Goal: Task Accomplishment & Management: Use online tool/utility

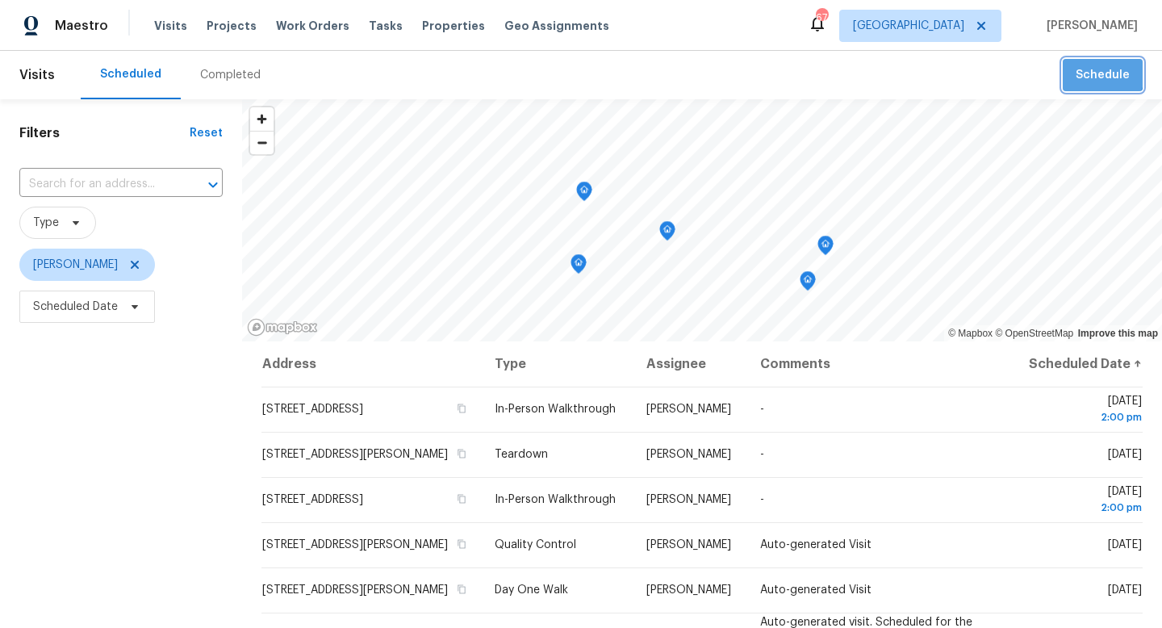
click at [1081, 66] on span "Schedule" at bounding box center [1103, 75] width 54 height 20
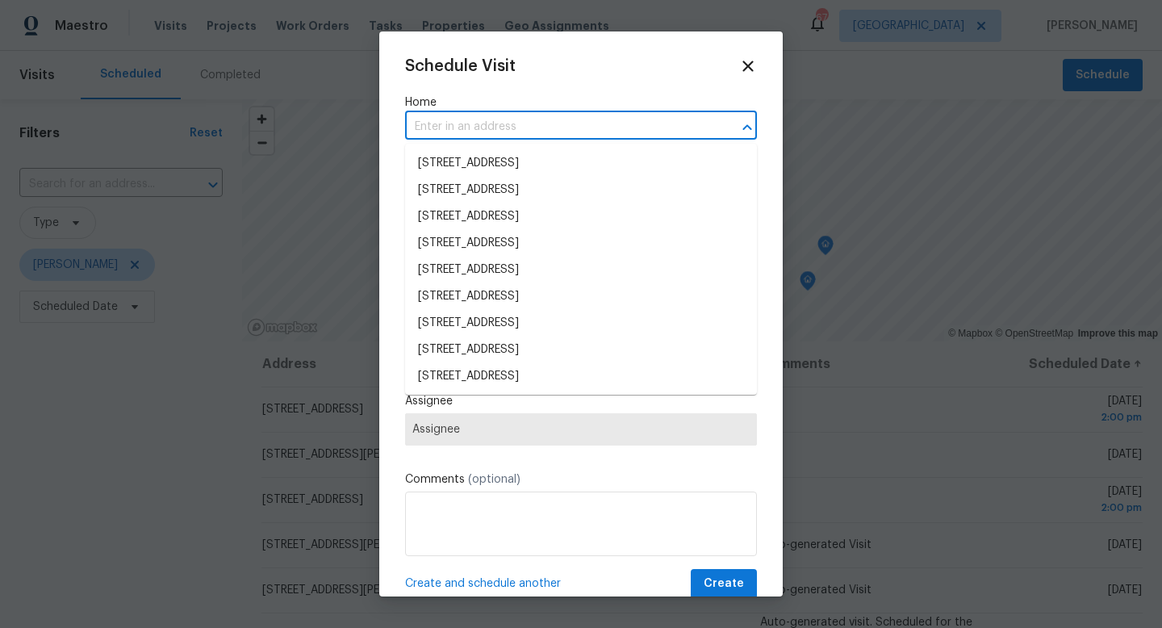
click at [495, 134] on input "text" at bounding box center [558, 127] width 307 height 25
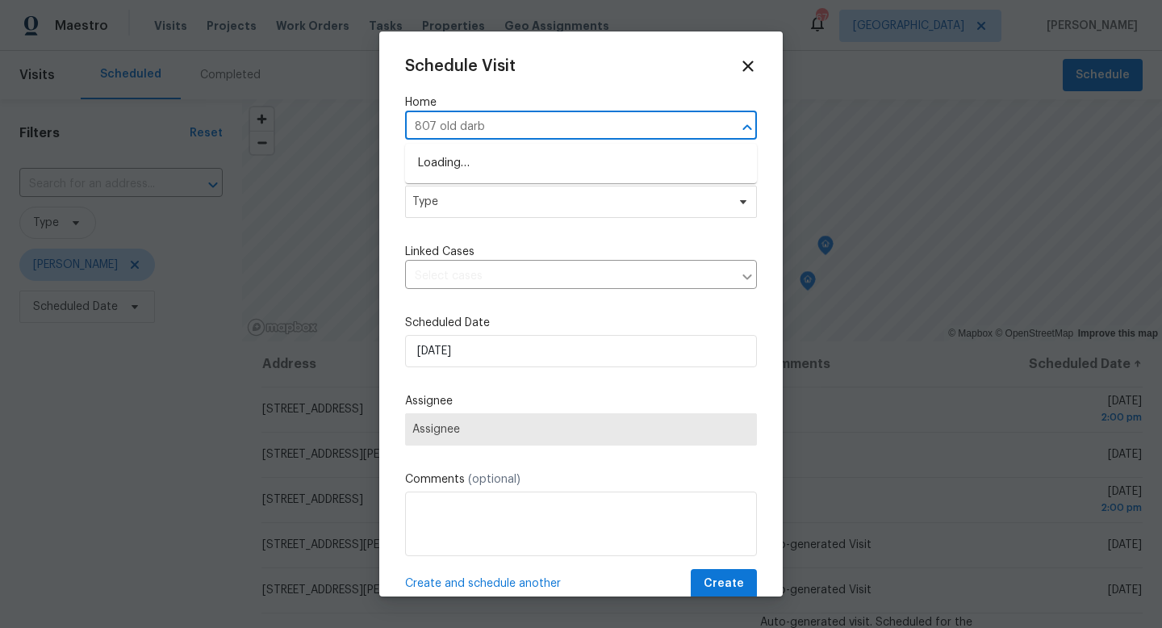
type input "807 old [PERSON_NAME]"
click at [471, 170] on li "[STREET_ADDRESS][PERSON_NAME]" at bounding box center [581, 163] width 352 height 27
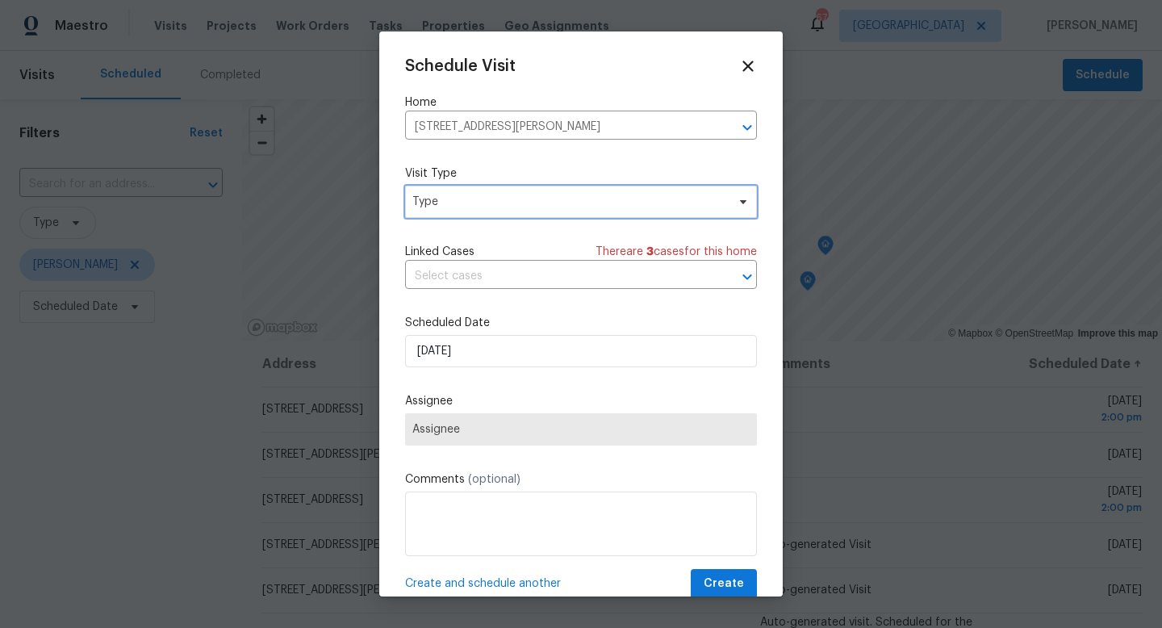
click at [456, 200] on span "Type" at bounding box center [569, 202] width 314 height 16
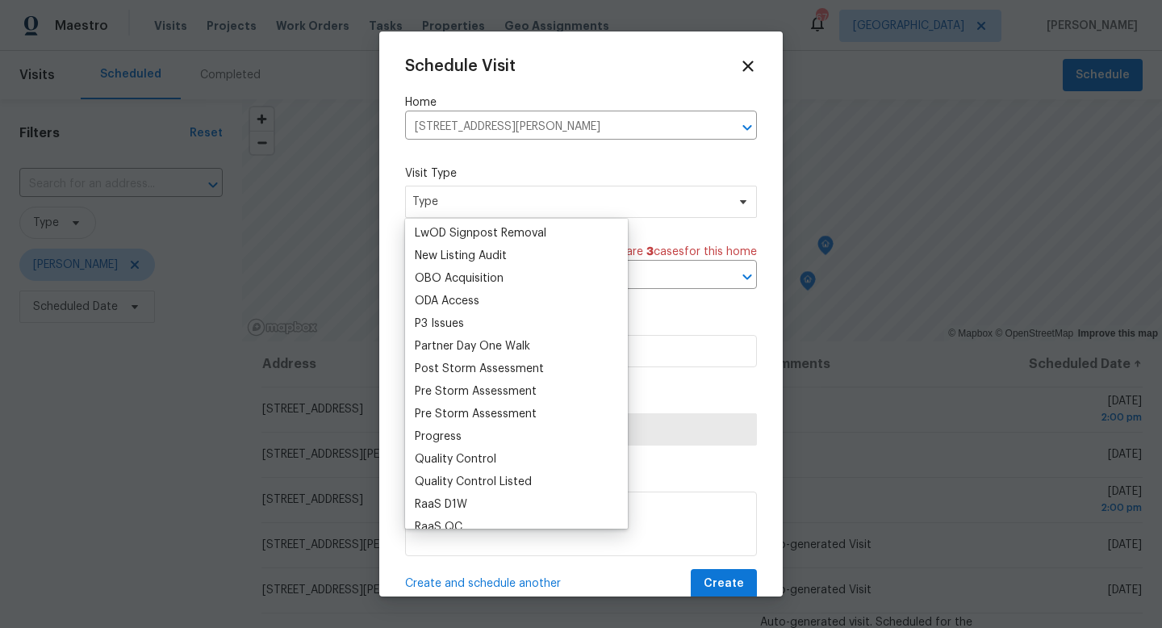
scroll to position [883, 0]
click at [441, 437] on div "Progress" at bounding box center [438, 435] width 47 height 16
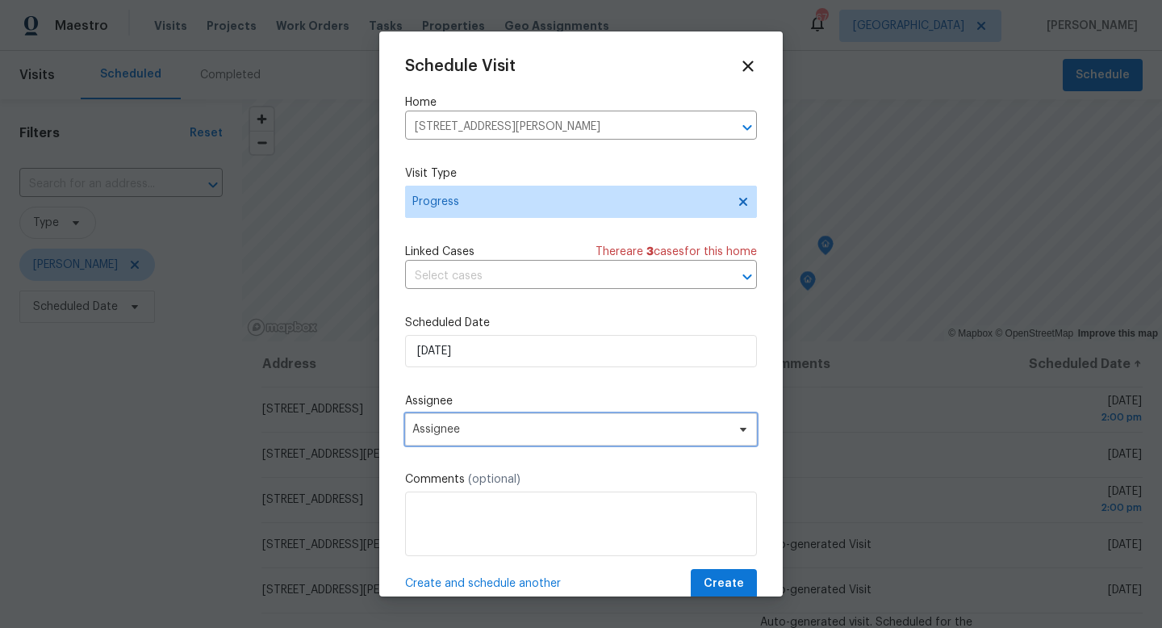
click at [445, 441] on span "Assignee" at bounding box center [581, 429] width 352 height 32
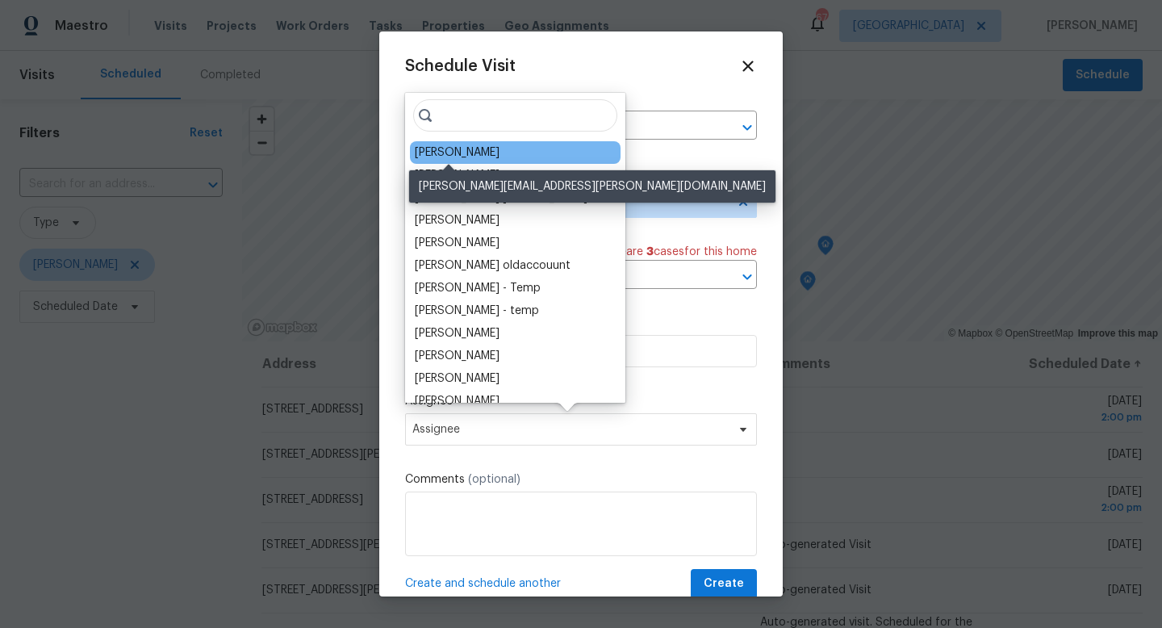
click at [433, 148] on div "[PERSON_NAME]" at bounding box center [457, 152] width 85 height 16
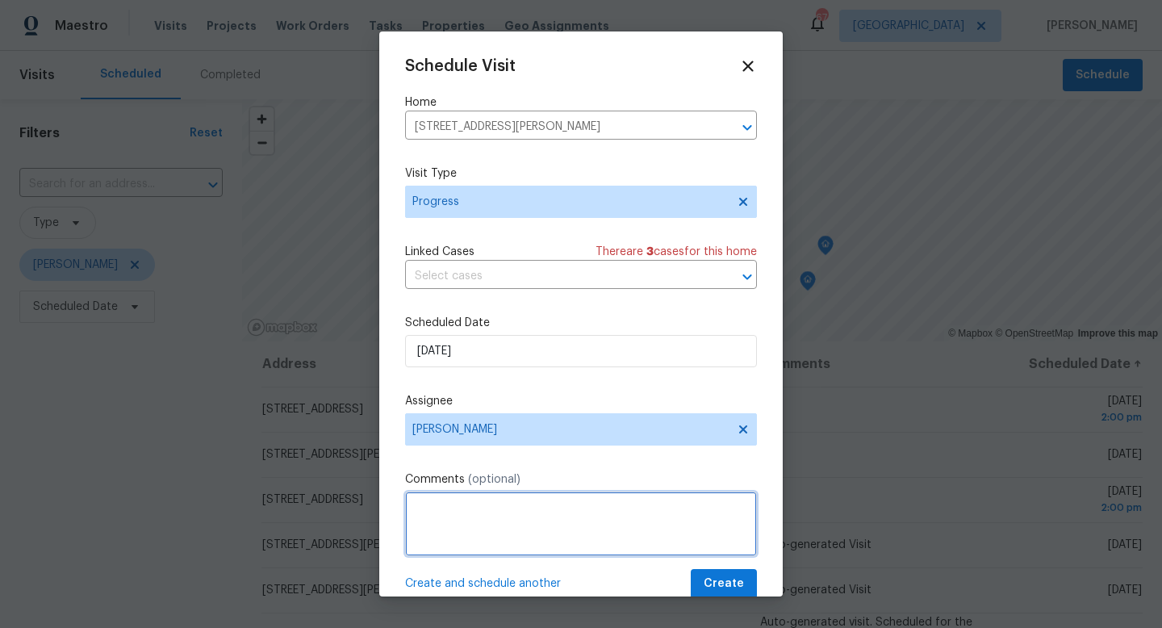
click at [440, 500] on textarea at bounding box center [581, 523] width 352 height 65
type textarea "Reno progress visit"
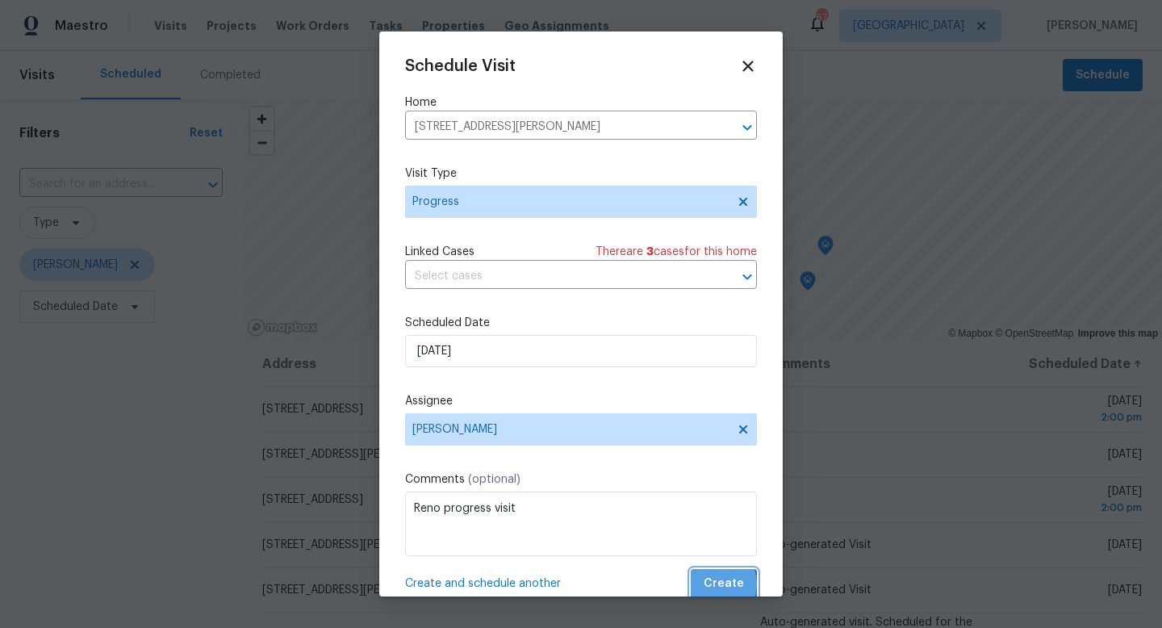
click at [713, 585] on span "Create" at bounding box center [724, 584] width 40 height 20
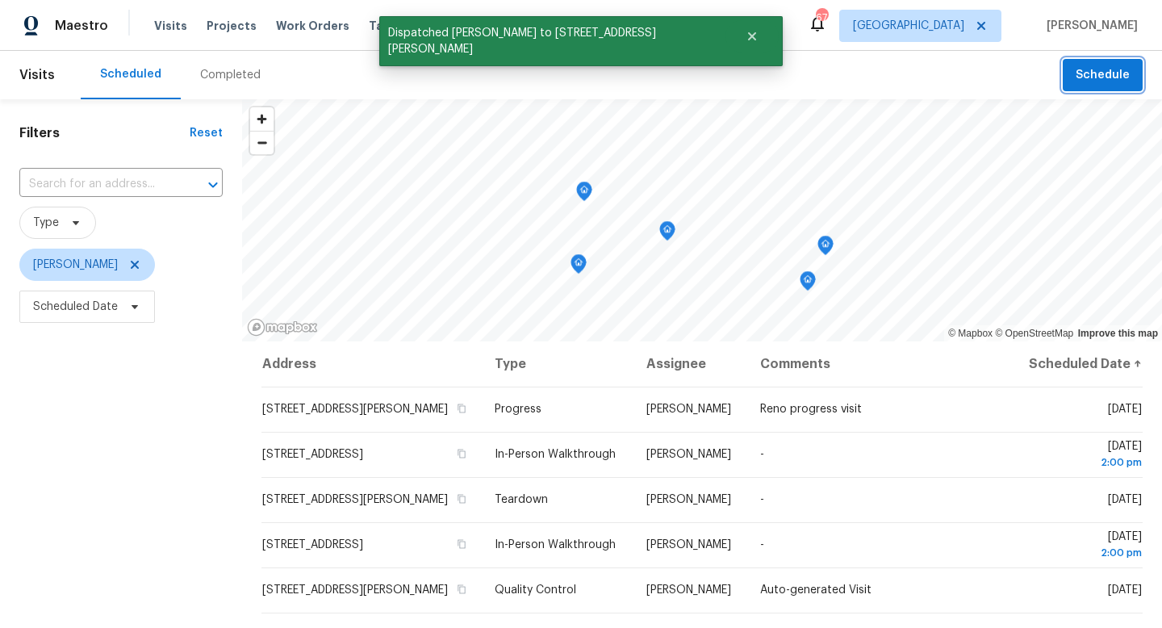
click at [1088, 86] on button "Schedule" at bounding box center [1103, 75] width 80 height 33
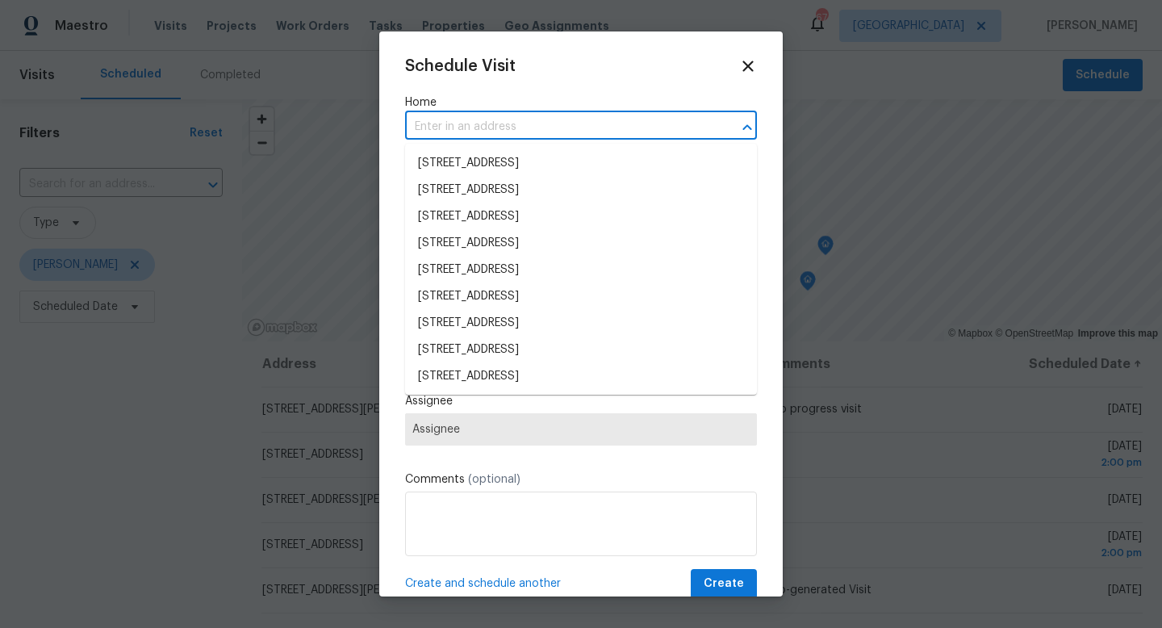
click at [570, 127] on input "text" at bounding box center [558, 127] width 307 height 25
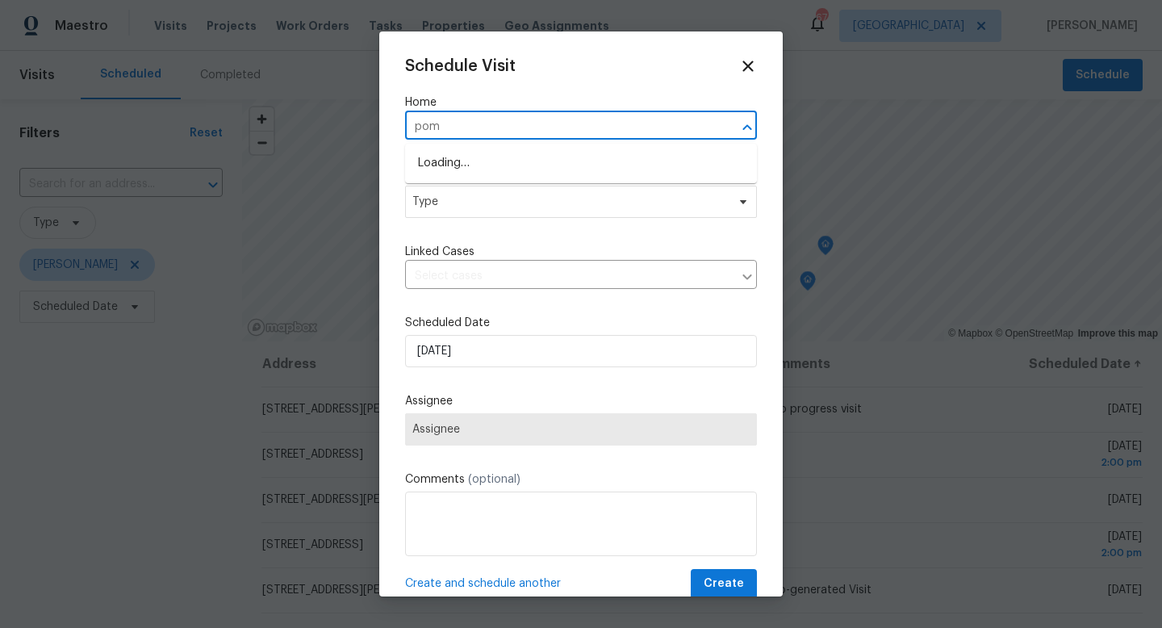
type input "pomp"
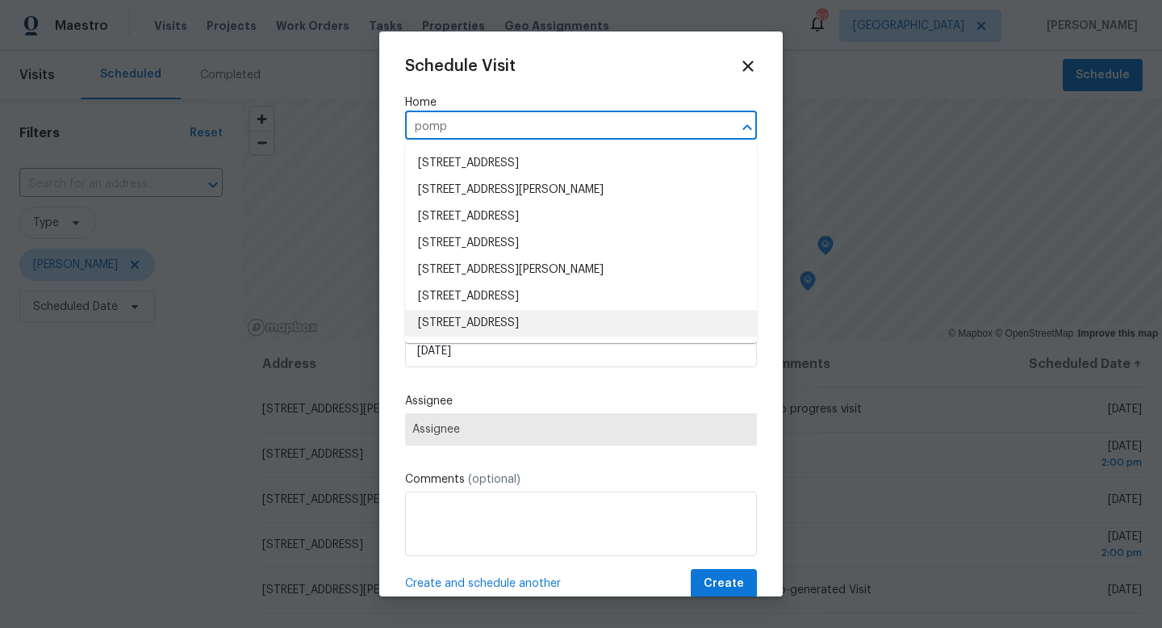
click at [491, 319] on li "[STREET_ADDRESS]" at bounding box center [581, 323] width 352 height 27
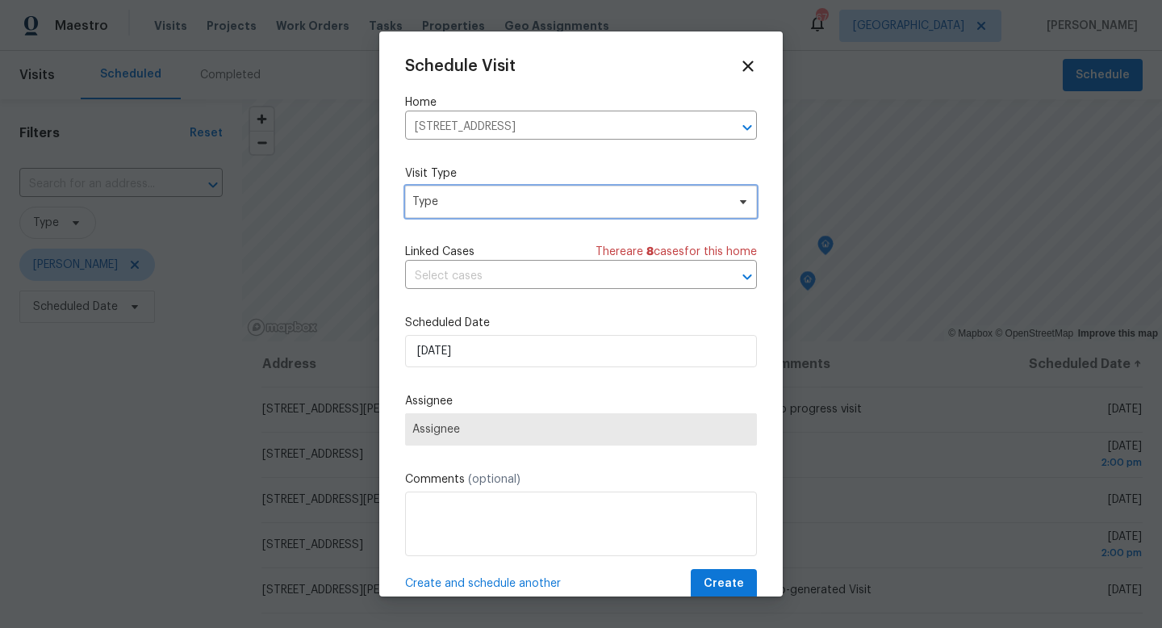
click at [472, 207] on span "Type" at bounding box center [569, 202] width 314 height 16
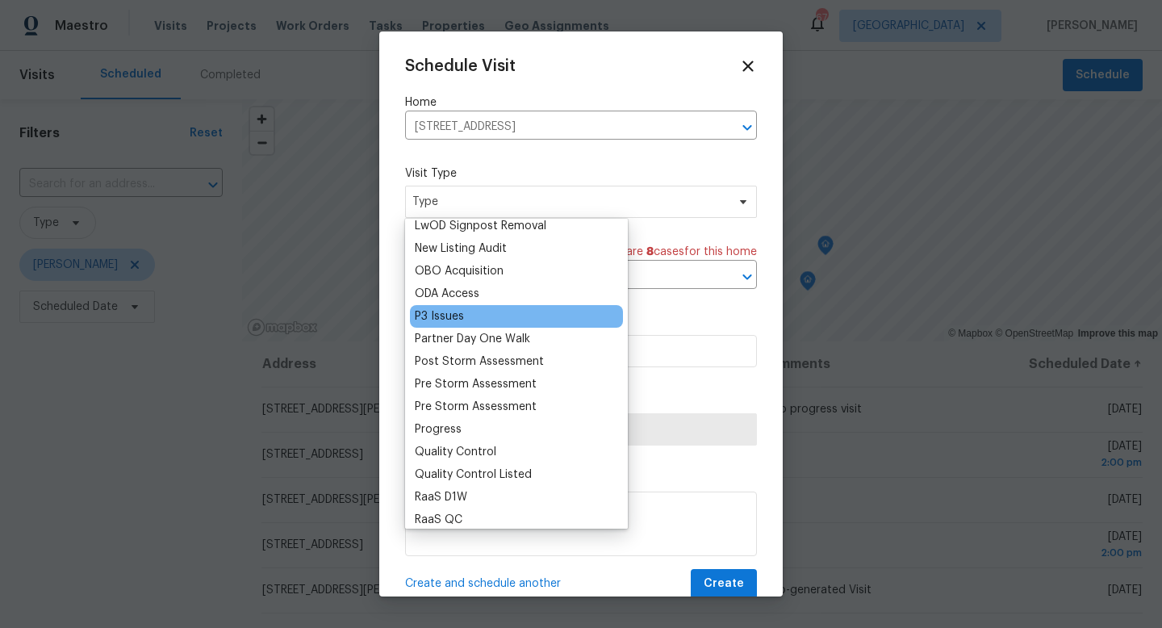
scroll to position [892, 0]
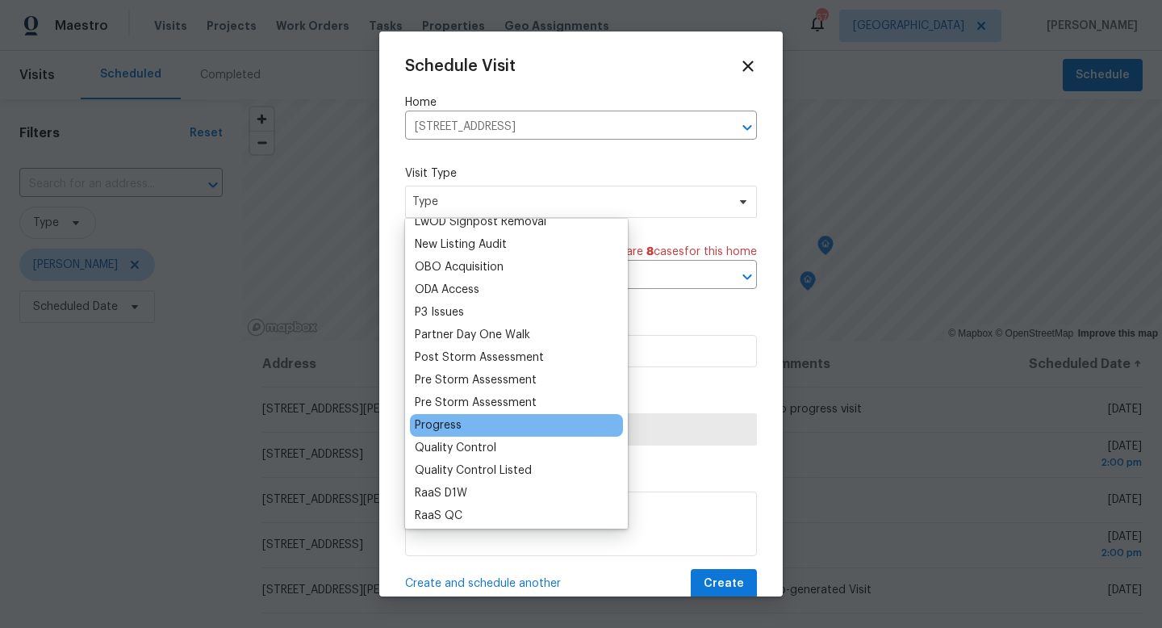
click at [443, 420] on div "Progress" at bounding box center [438, 425] width 47 height 16
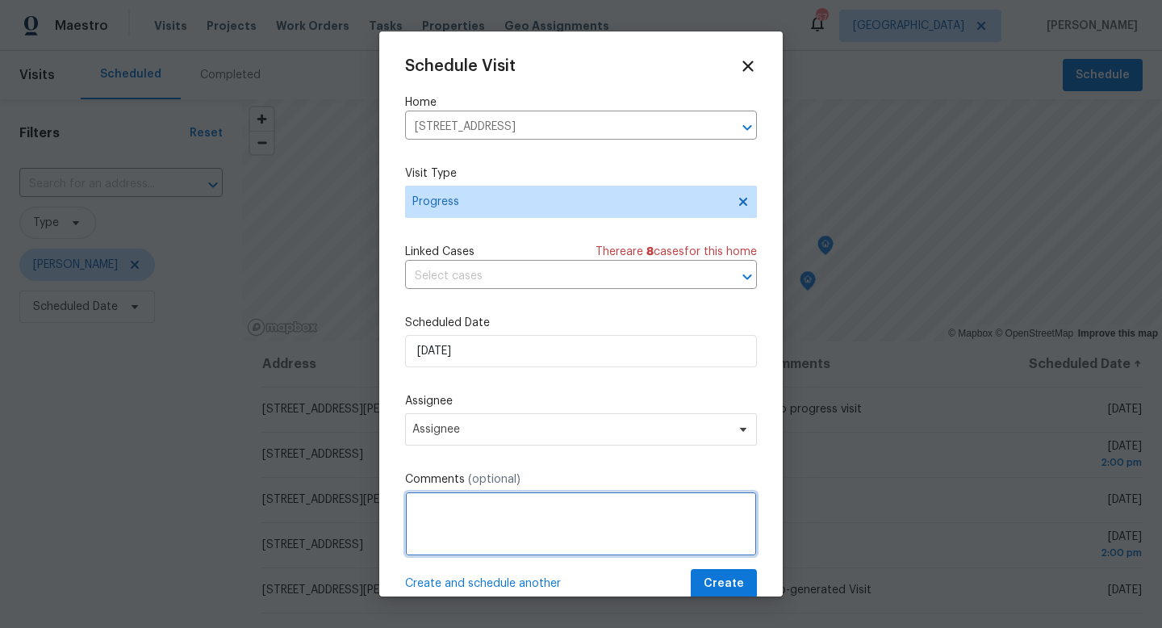
click at [441, 517] on textarea at bounding box center [581, 523] width 352 height 65
type textarea "Navigate AI scan"
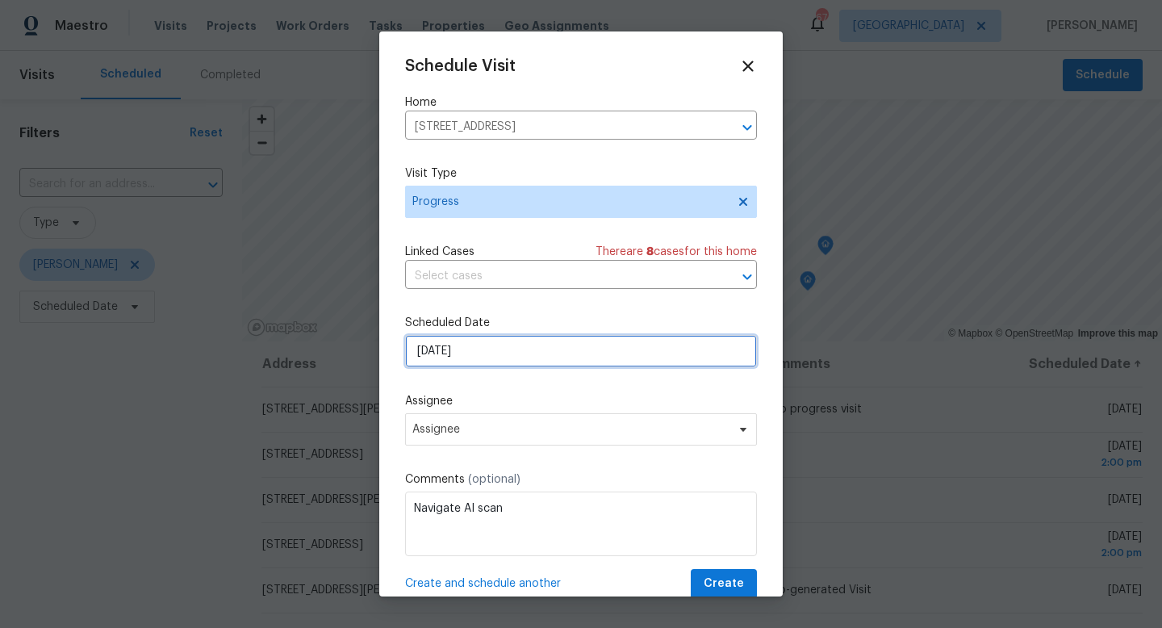
click at [458, 345] on input "[DATE]" at bounding box center [581, 351] width 352 height 32
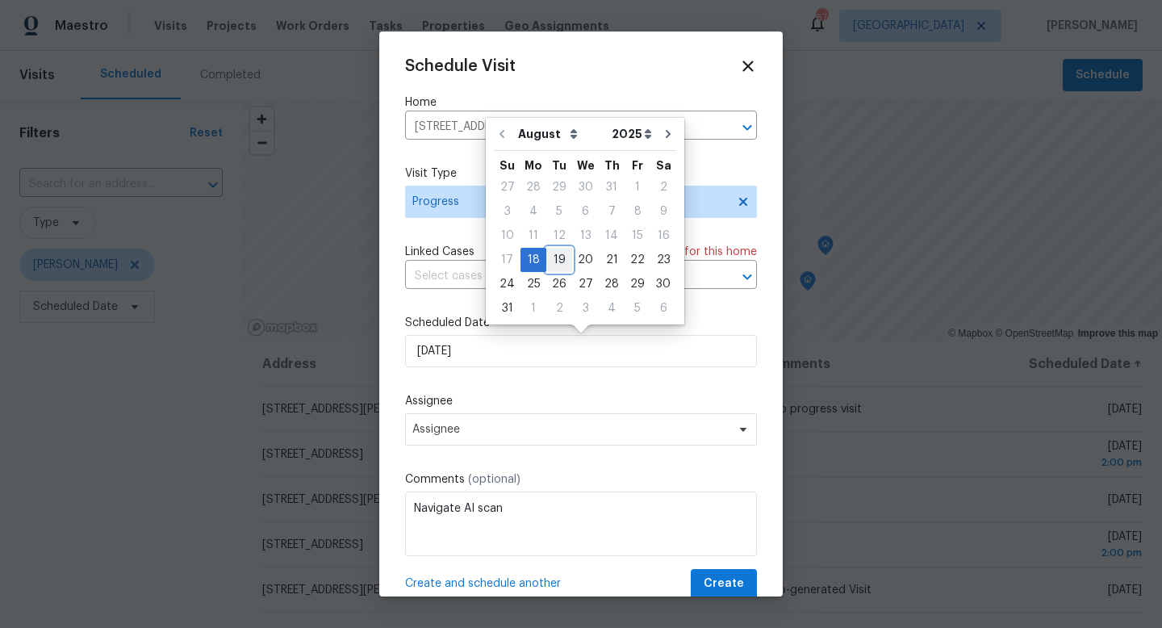
click at [551, 269] on div "19" at bounding box center [559, 260] width 26 height 23
type input "[DATE]"
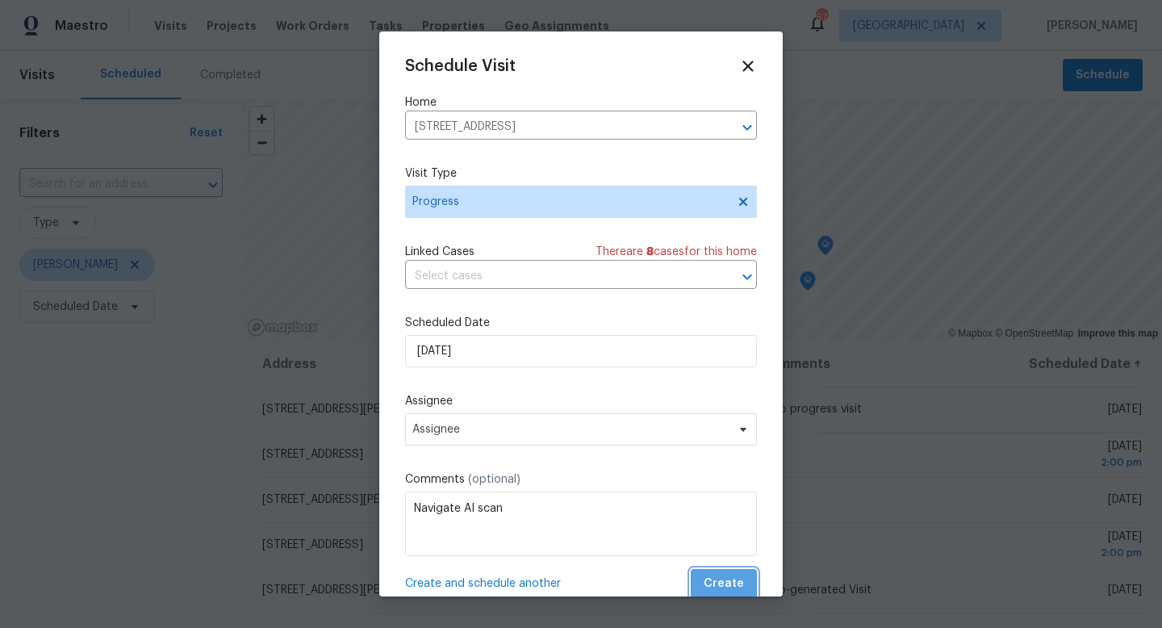
click at [733, 577] on span "Create" at bounding box center [724, 584] width 40 height 20
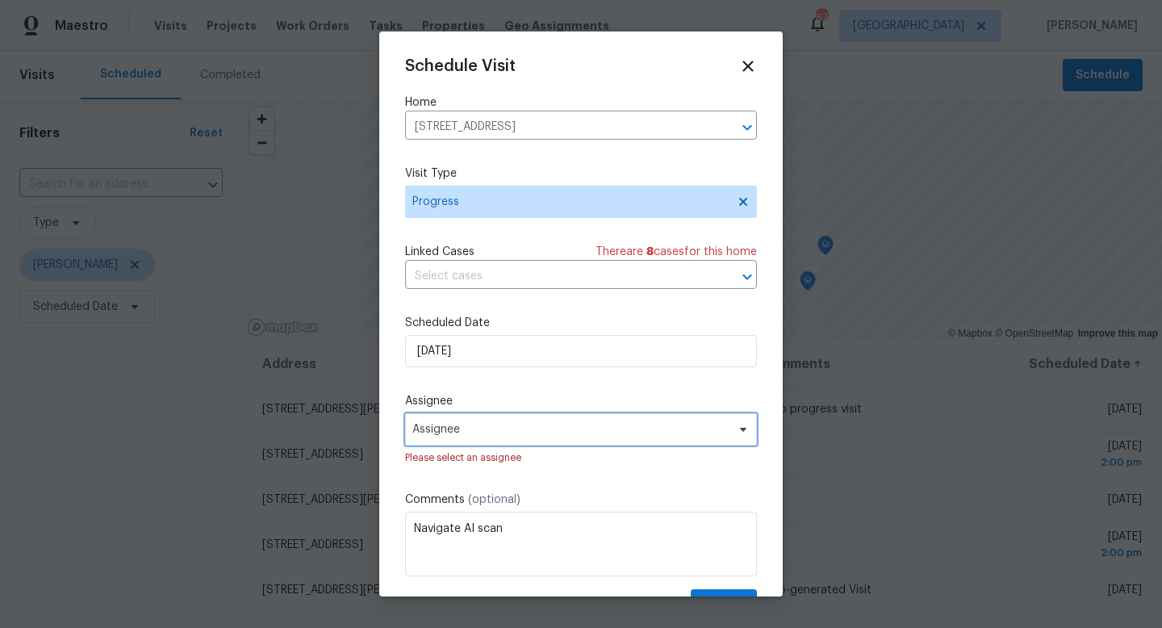
click at [568, 417] on span "Assignee" at bounding box center [581, 429] width 352 height 32
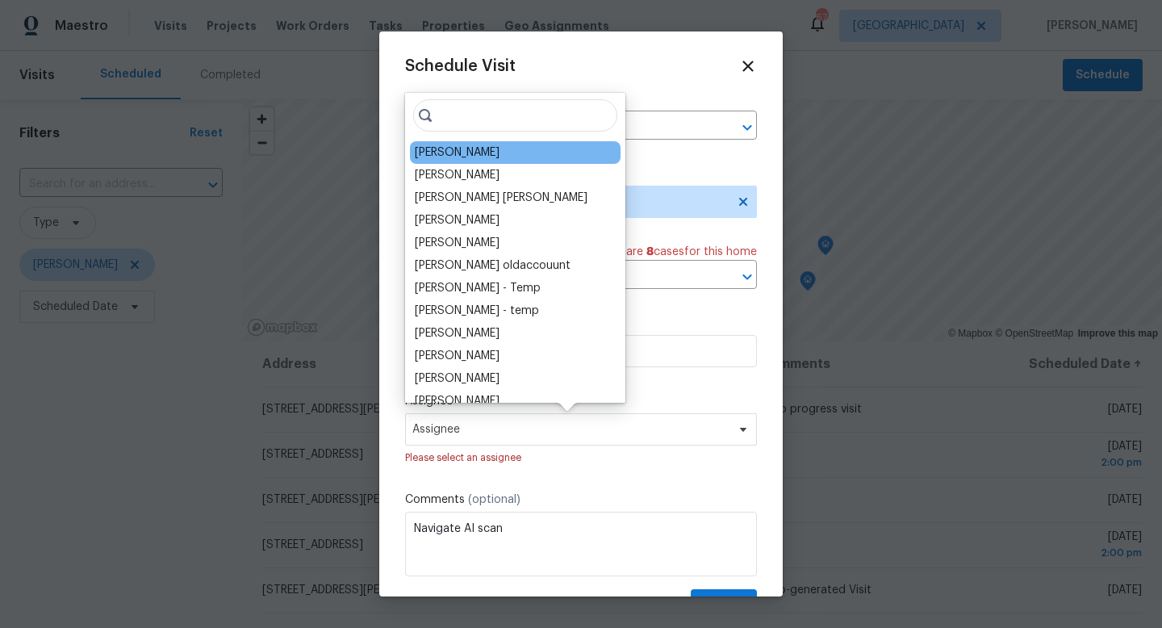
click at [462, 155] on div "[PERSON_NAME]" at bounding box center [457, 152] width 85 height 16
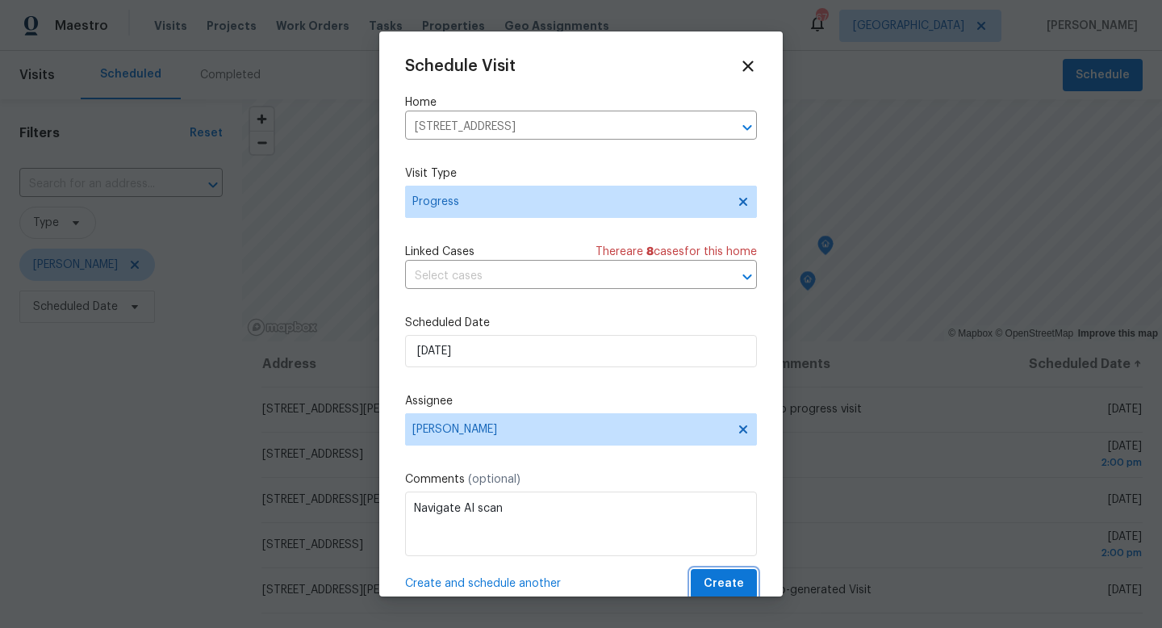
click at [708, 573] on button "Create" at bounding box center [724, 584] width 66 height 30
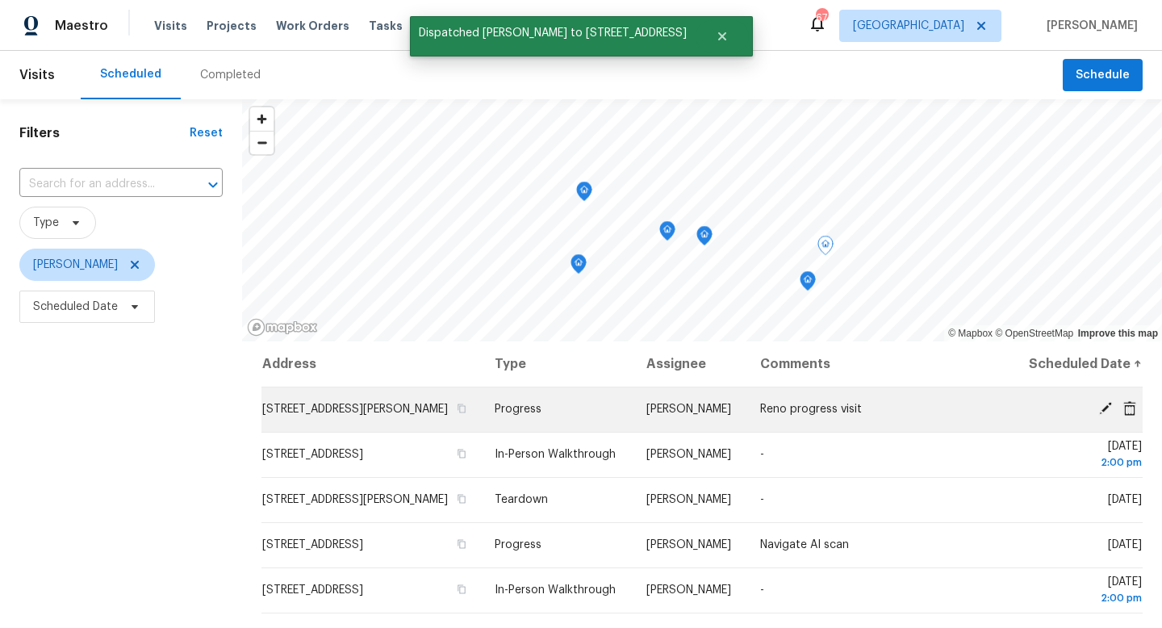
click at [1102, 415] on icon at bounding box center [1105, 408] width 13 height 13
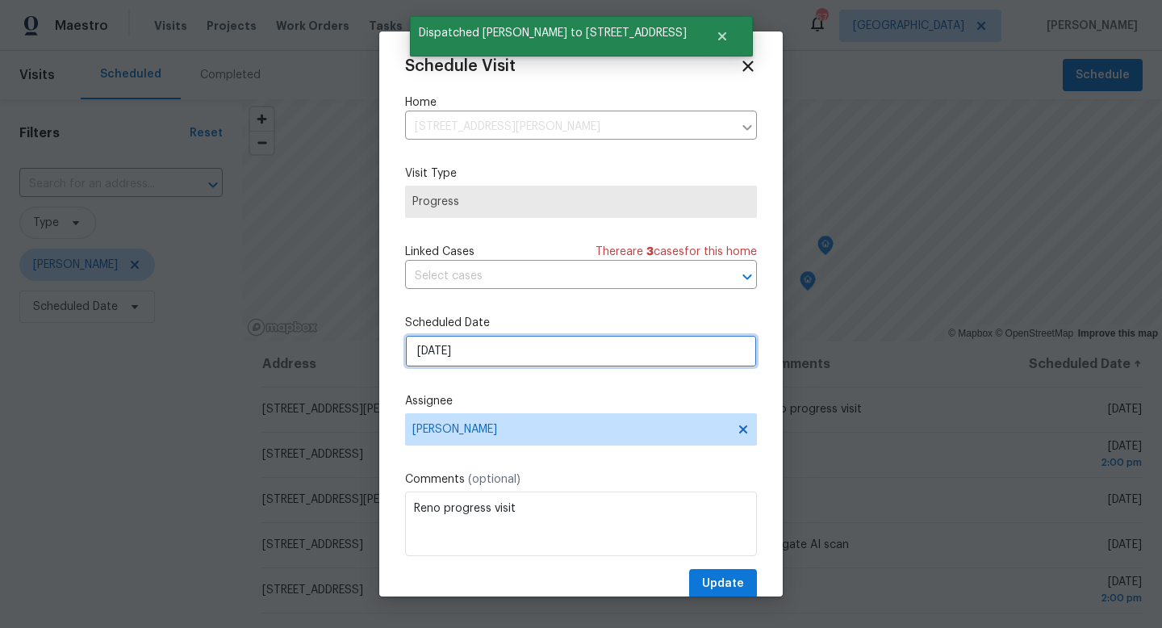
click at [510, 352] on input "[DATE]" at bounding box center [581, 351] width 352 height 32
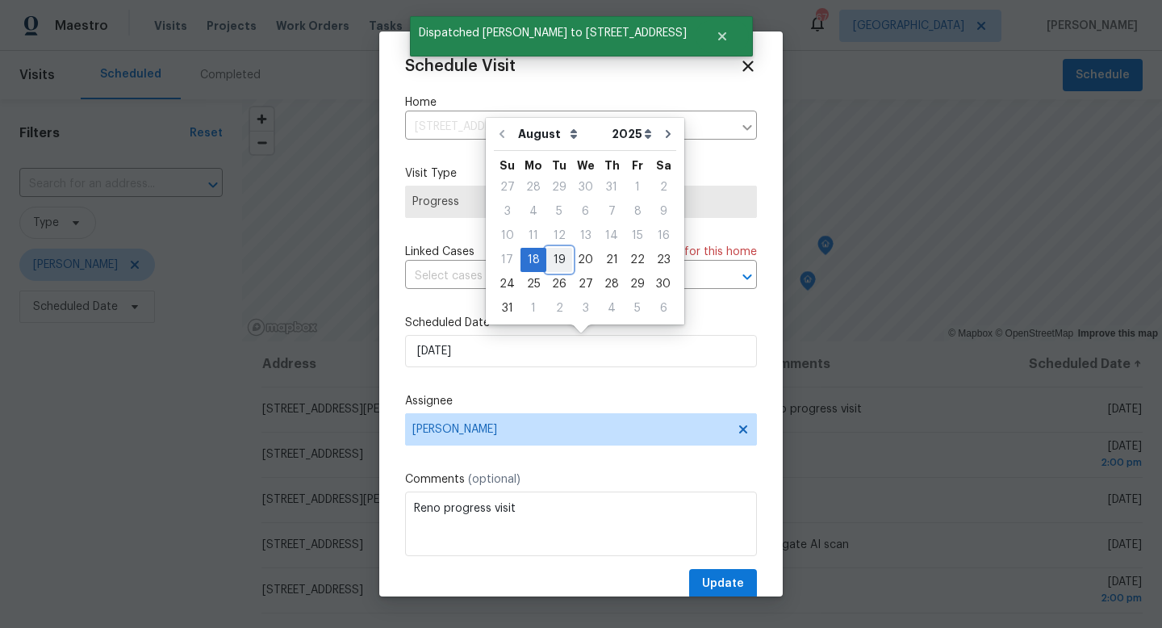
click at [553, 256] on div "19" at bounding box center [559, 260] width 26 height 23
type input "[DATE]"
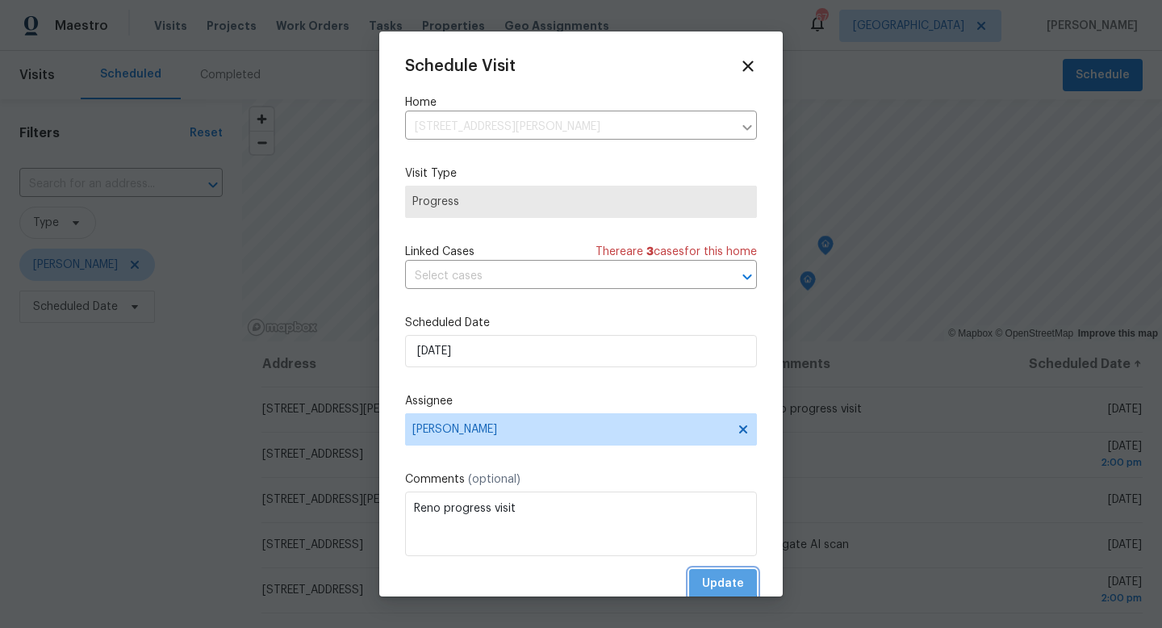
click at [706, 579] on span "Update" at bounding box center [723, 584] width 42 height 20
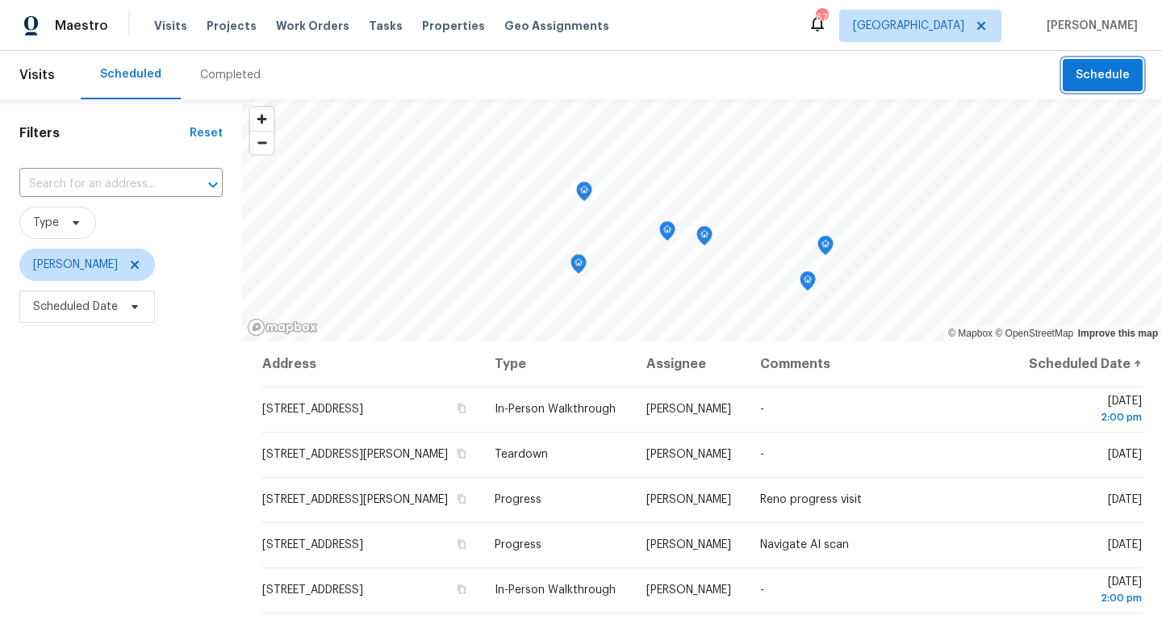
click at [1086, 77] on span "Schedule" at bounding box center [1103, 75] width 54 height 20
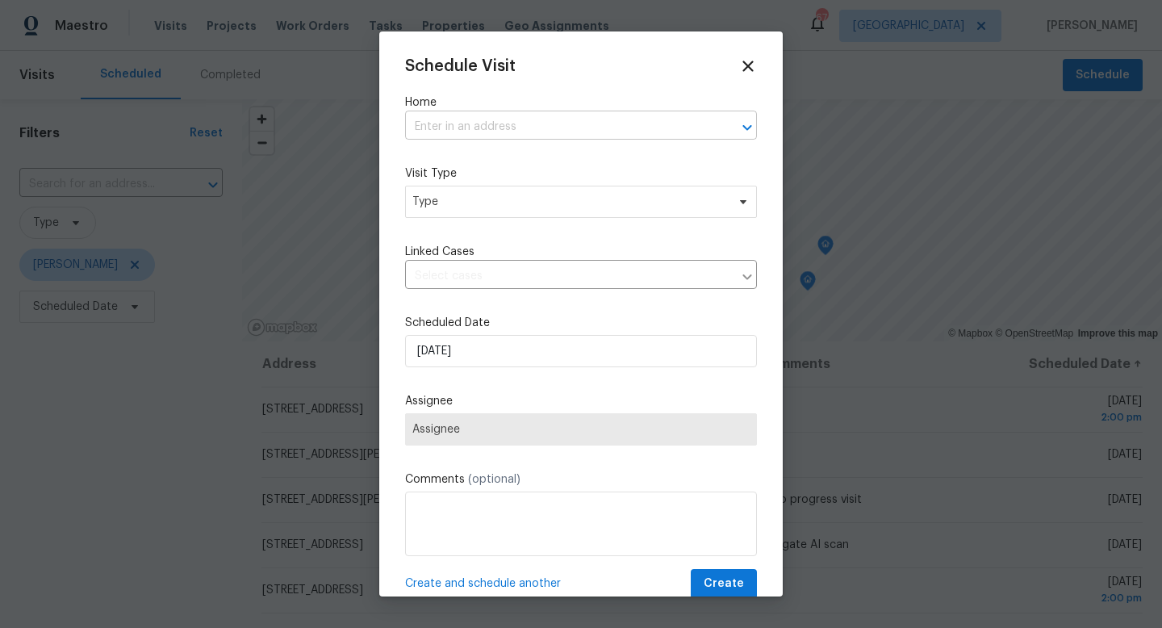
click at [495, 130] on input "text" at bounding box center [558, 127] width 307 height 25
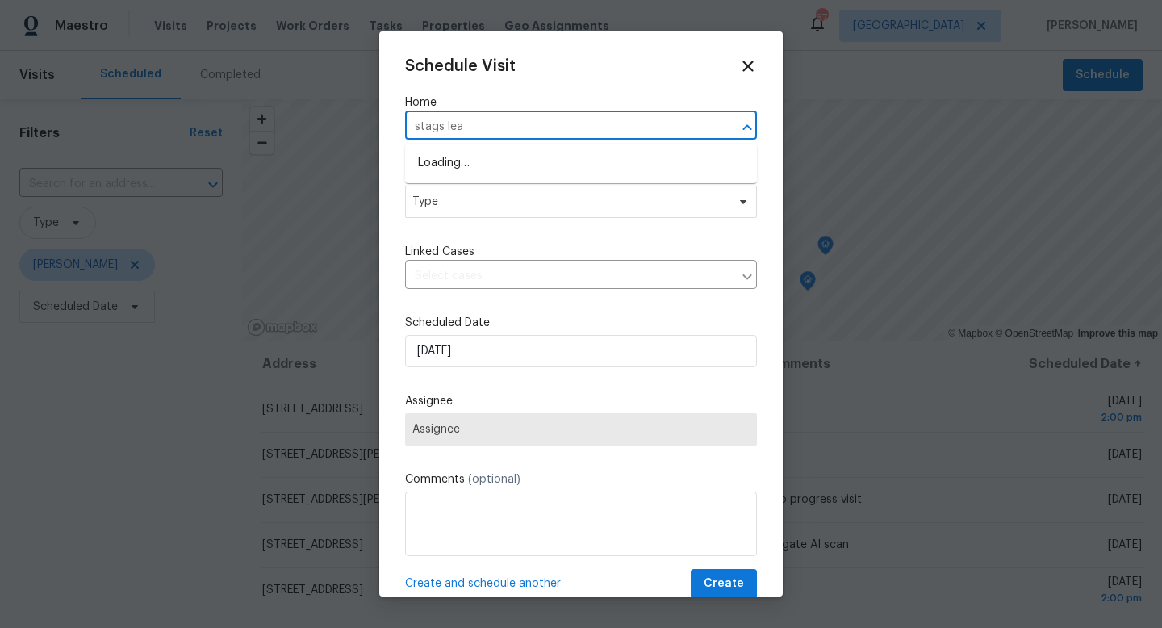
type input "stags leap"
click at [529, 186] on li "[STREET_ADDRESS][PERSON_NAME]" at bounding box center [581, 190] width 352 height 27
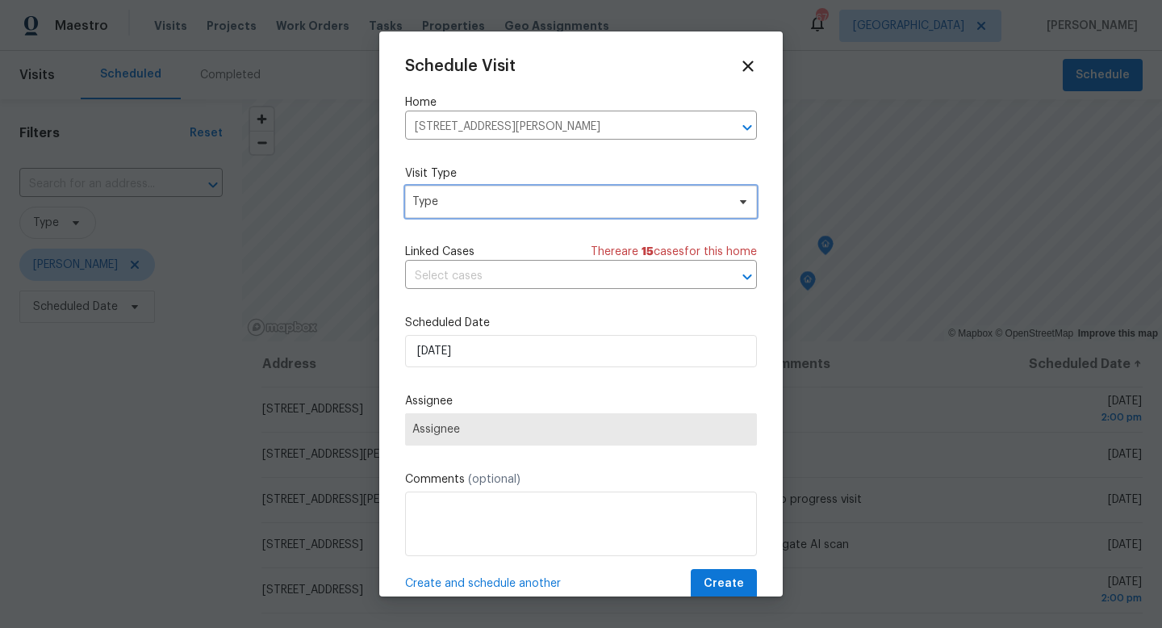
click at [441, 207] on span "Type" at bounding box center [569, 202] width 314 height 16
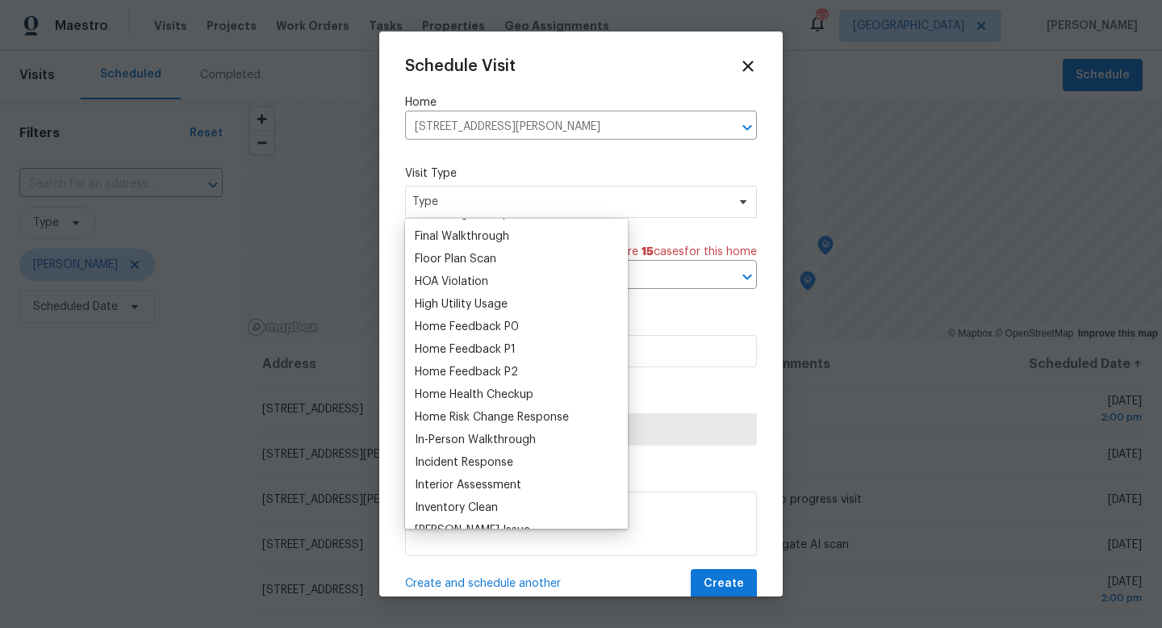
scroll to position [425, 0]
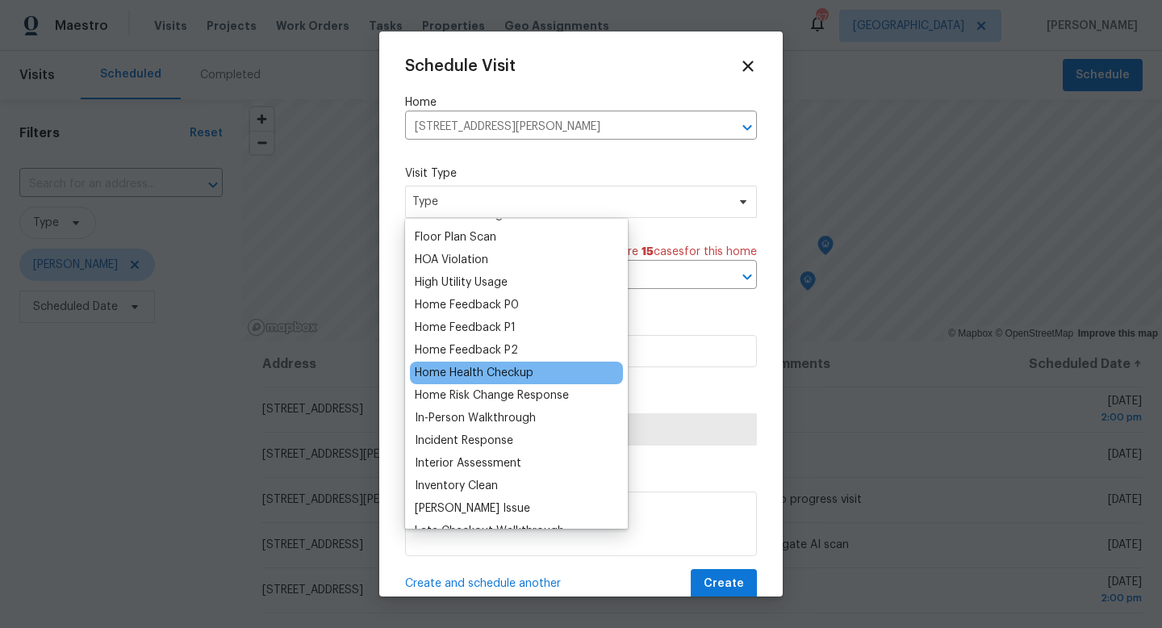
click at [499, 374] on div "Home Health Checkup" at bounding box center [474, 373] width 119 height 16
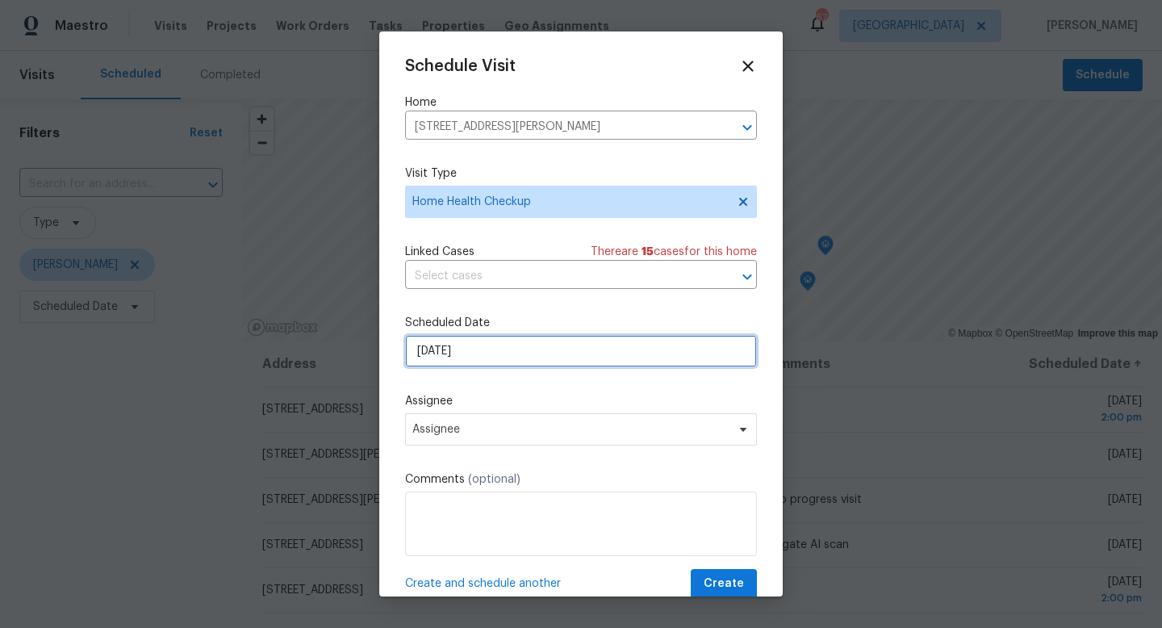
click at [483, 351] on input "[DATE]" at bounding box center [581, 351] width 352 height 32
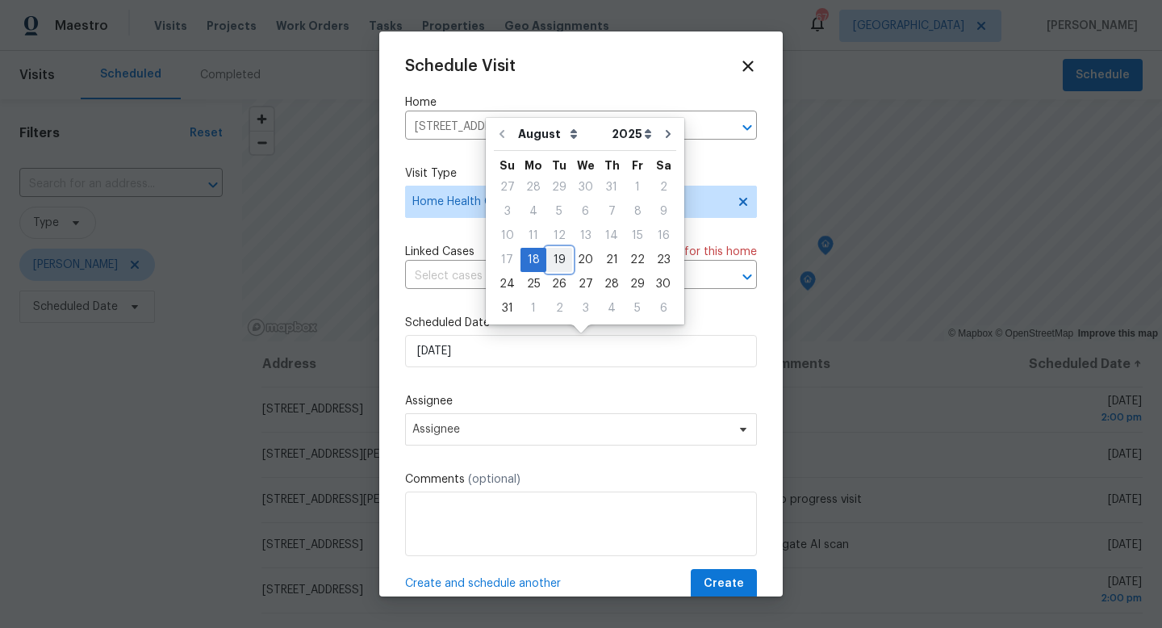
click at [552, 266] on div "19" at bounding box center [559, 260] width 26 height 23
type input "[DATE]"
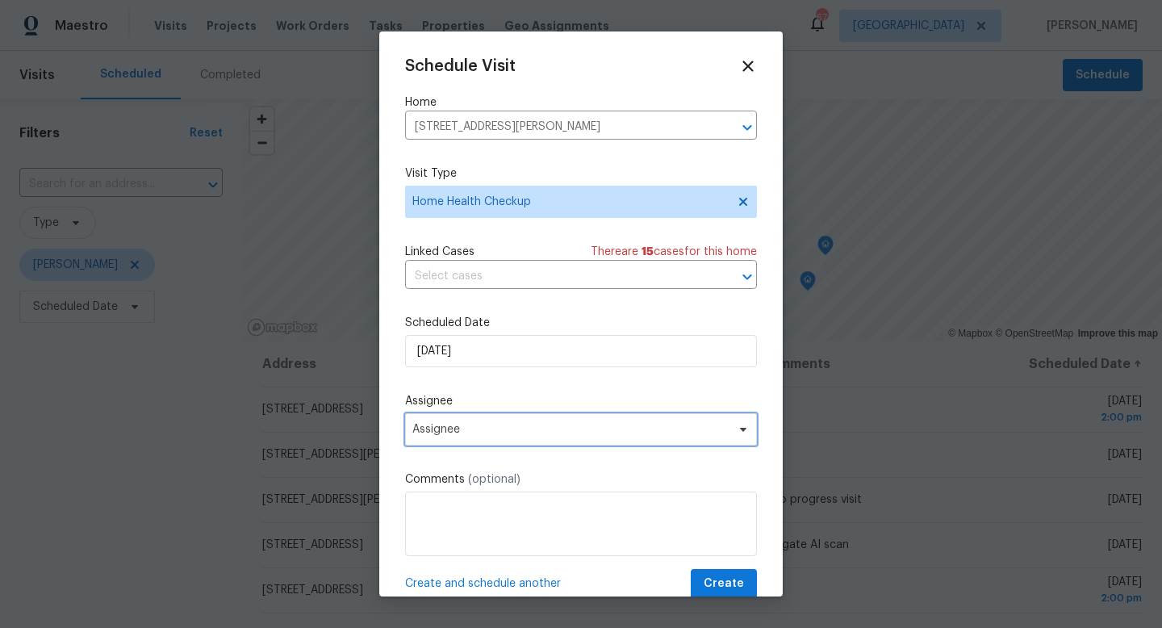
click at [468, 433] on span "Assignee" at bounding box center [570, 429] width 316 height 13
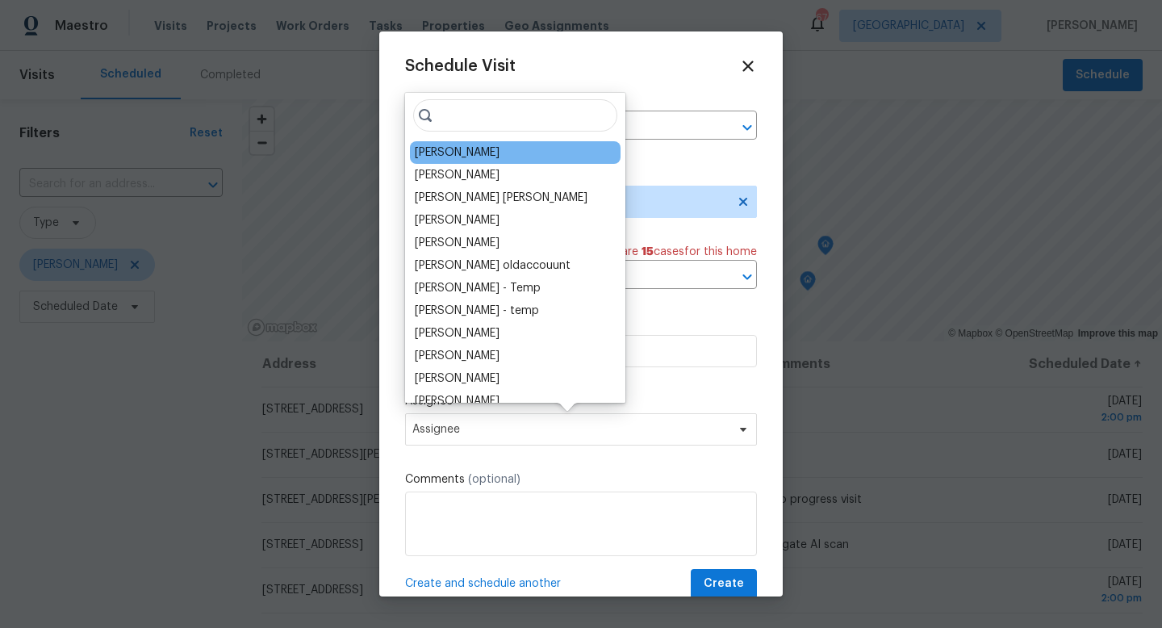
click at [478, 153] on div "[PERSON_NAME]" at bounding box center [457, 152] width 85 height 16
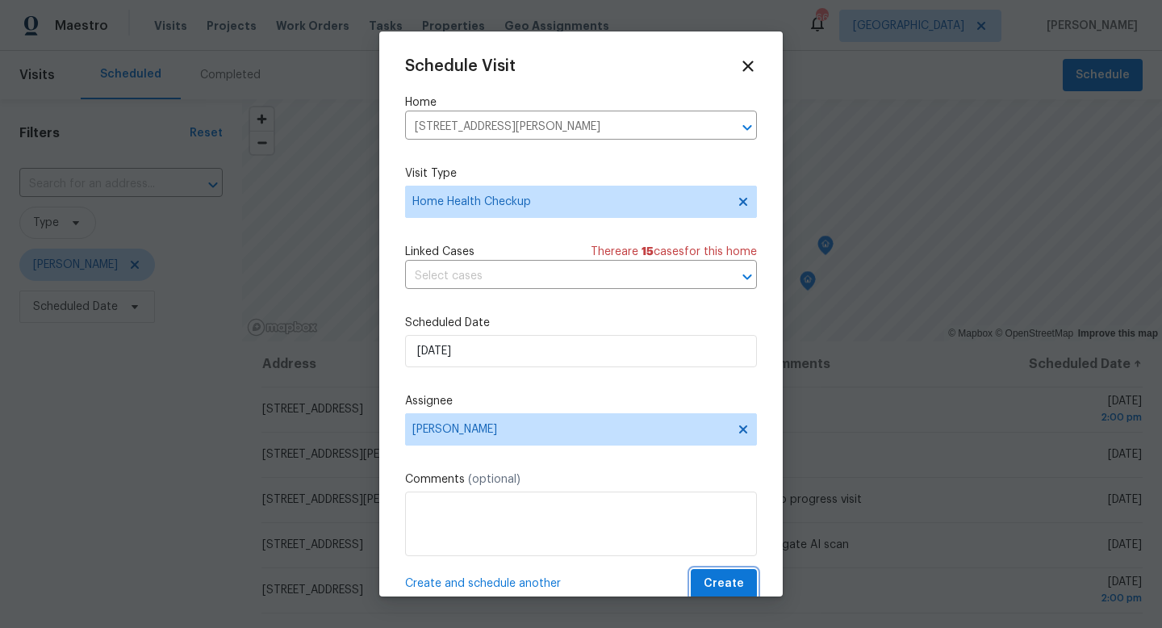
click at [708, 589] on span "Create" at bounding box center [724, 584] width 40 height 20
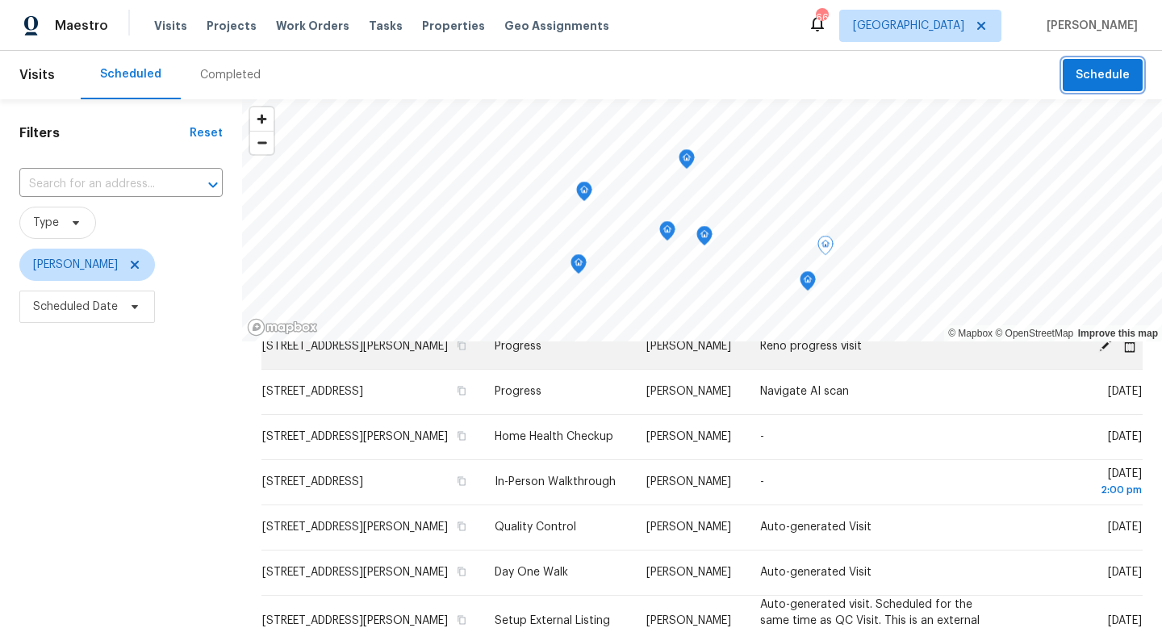
scroll to position [0, 0]
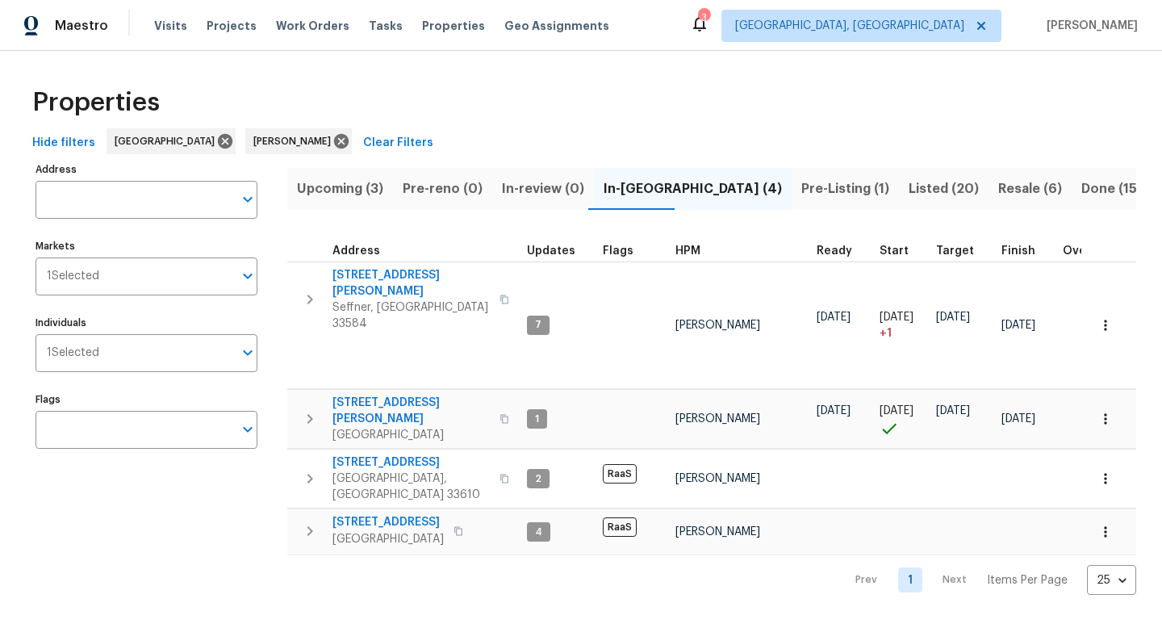
click at [801, 192] on span "Pre-Listing (1)" at bounding box center [845, 189] width 88 height 23
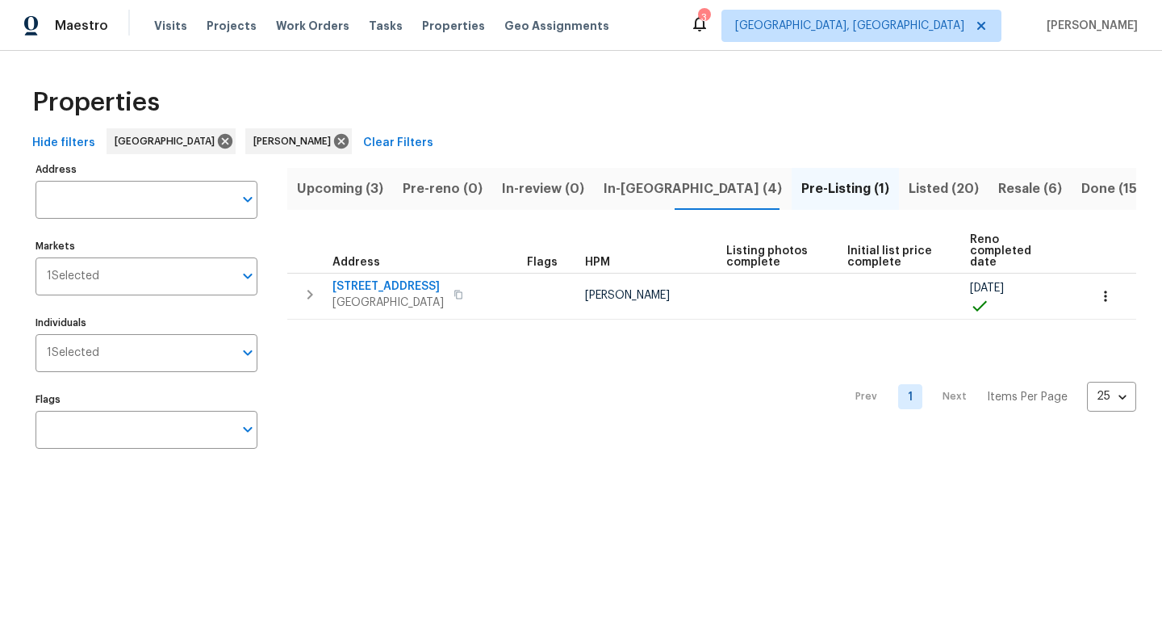
click at [631, 194] on span "In-reno (4)" at bounding box center [693, 189] width 178 height 23
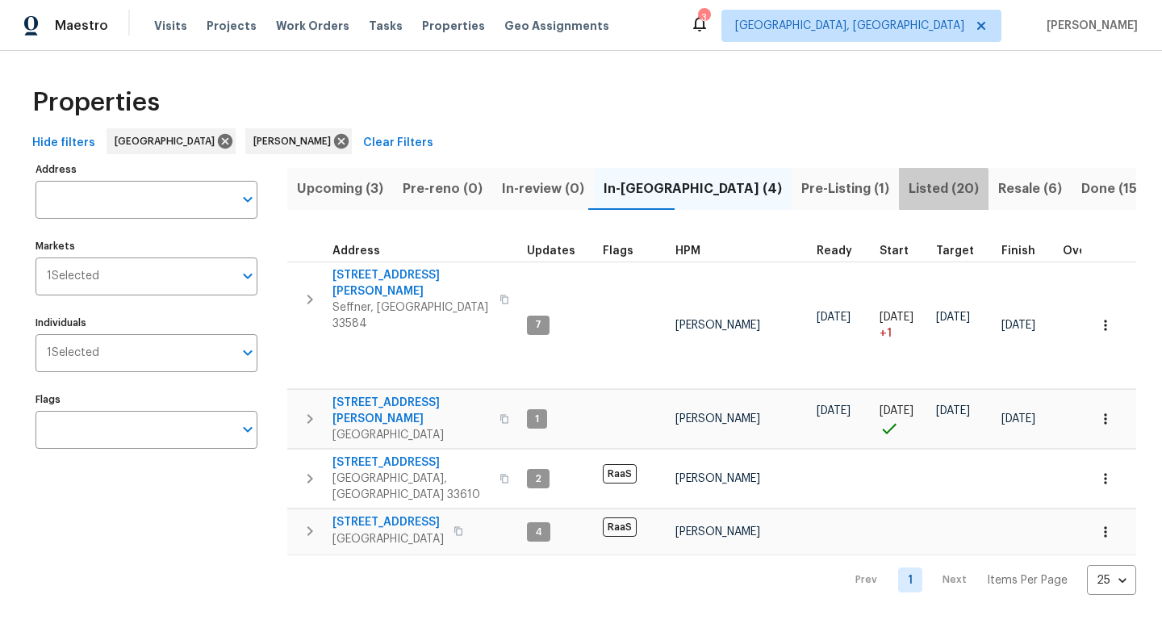
click at [909, 193] on span "Listed (20)" at bounding box center [944, 189] width 70 height 23
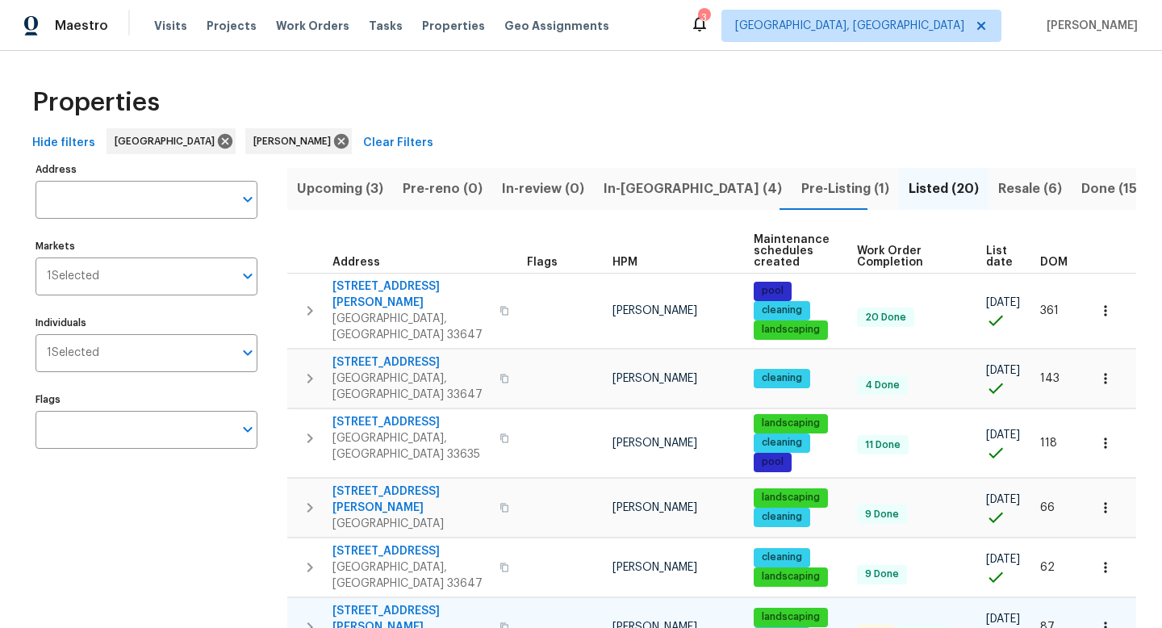
click at [386, 603] on span "8812 Bayaud Dr" at bounding box center [410, 619] width 157 height 32
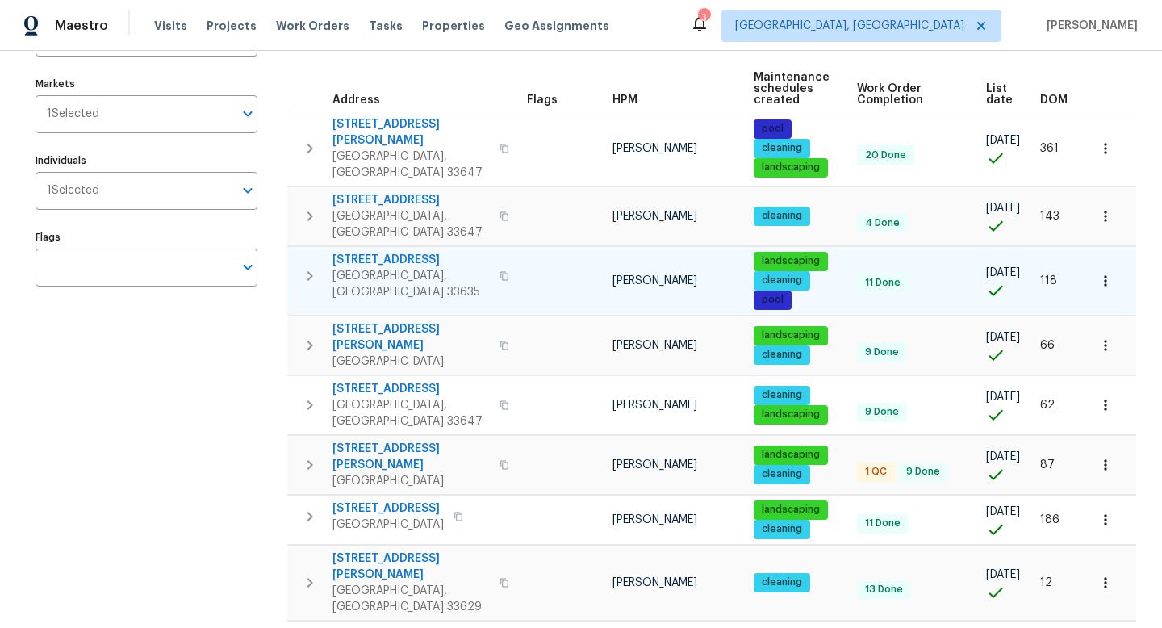
scroll to position [163, 0]
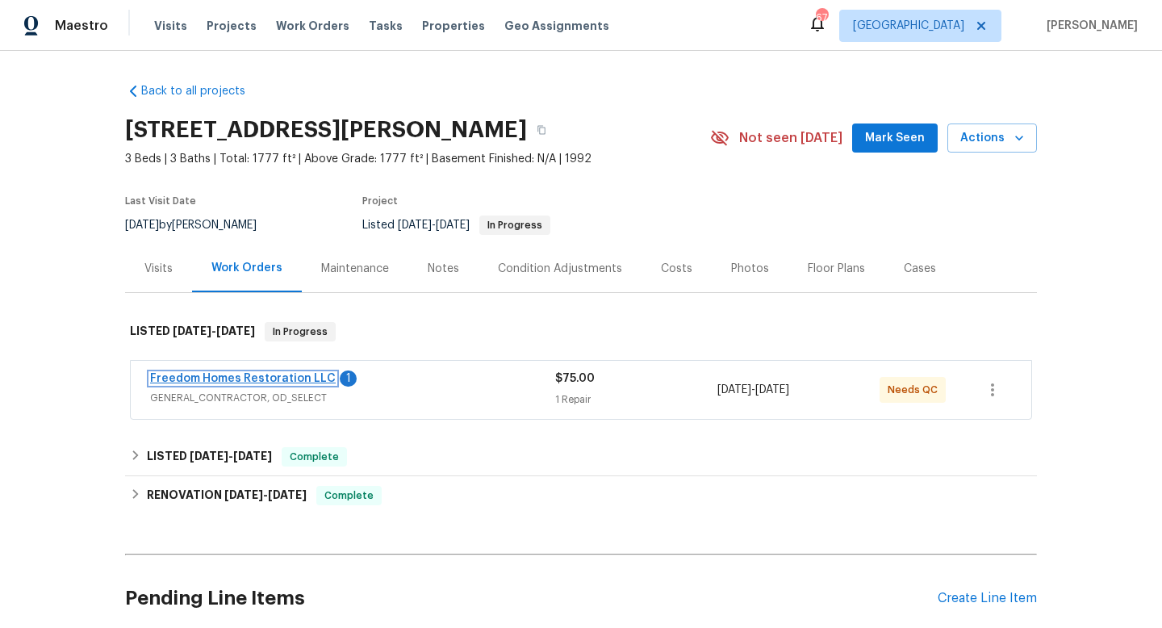
click at [303, 373] on link "Freedom Homes Restoration LLC" at bounding box center [243, 378] width 186 height 11
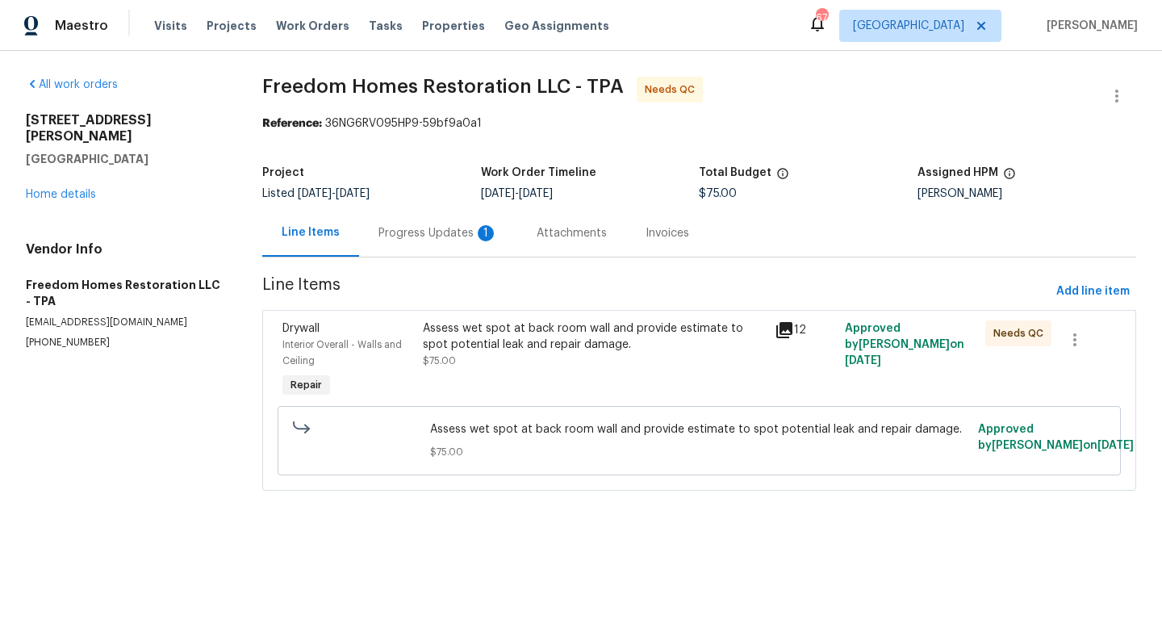
click at [539, 358] on div "Assess wet spot at back room wall and provide estimate to spot potential leak a…" at bounding box center [593, 344] width 341 height 48
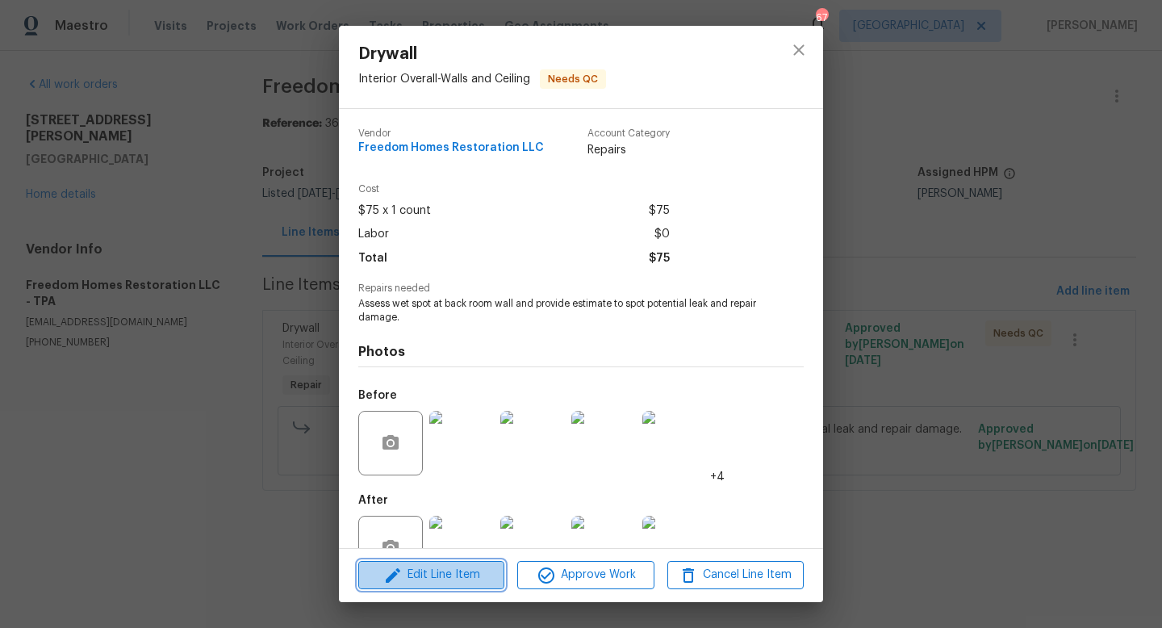
click at [462, 580] on span "Edit Line Item" at bounding box center [431, 575] width 136 height 20
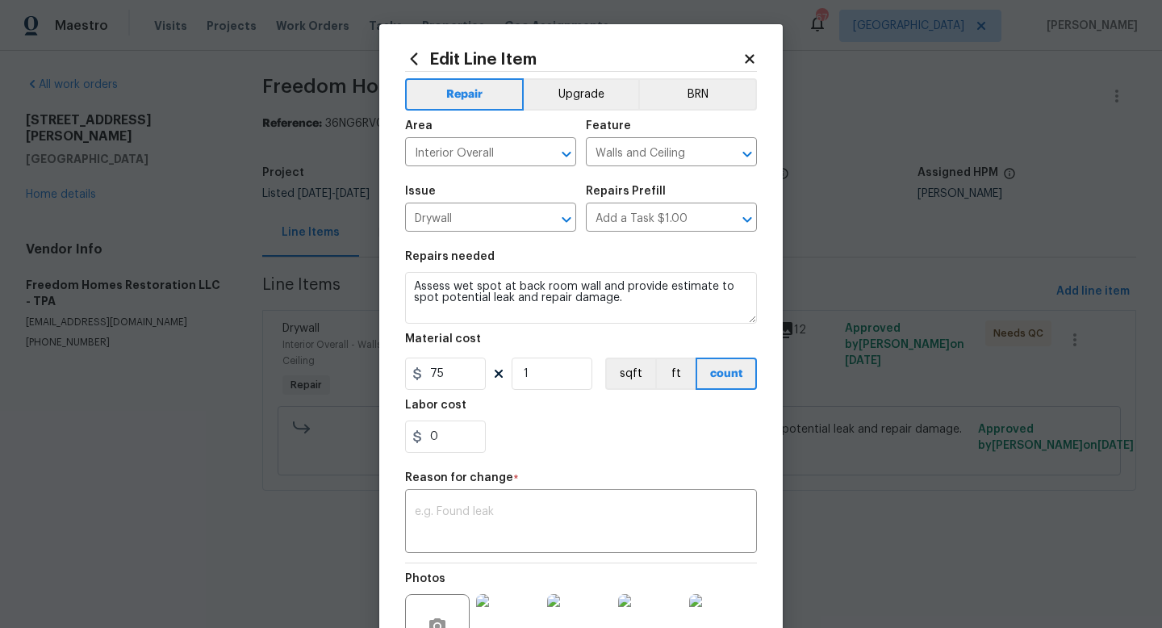
click at [466, 391] on section "Repairs needed Assess wet spot at back room wall and provide estimate to spot p…" at bounding box center [581, 351] width 352 height 221
click at [466, 386] on input "75" at bounding box center [445, 373] width 81 height 32
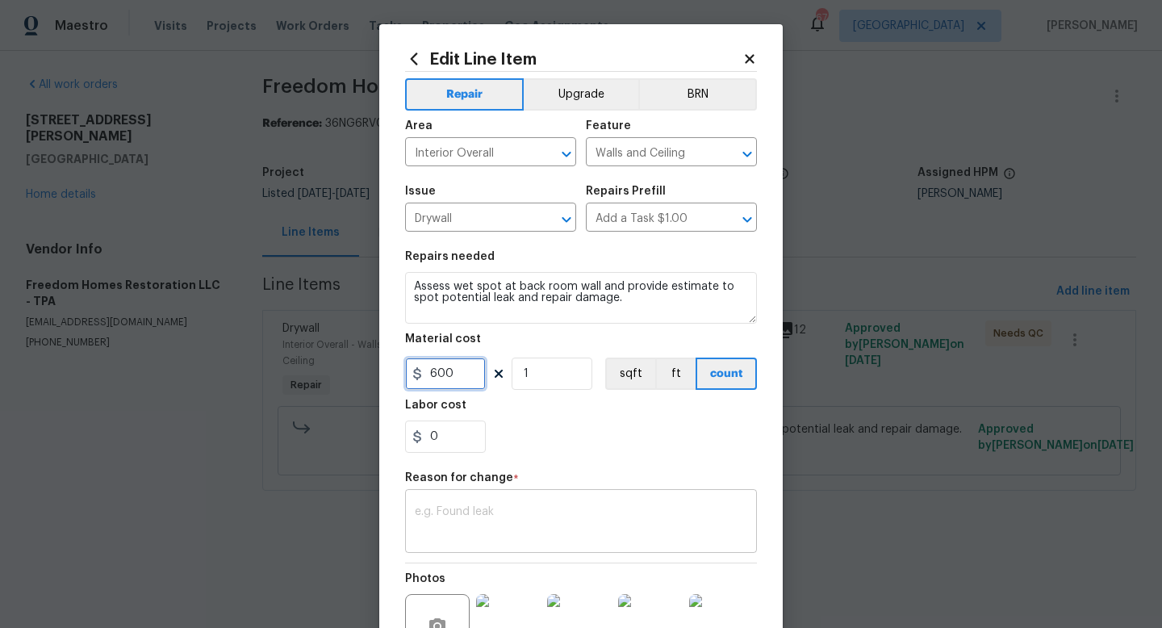
type input "600"
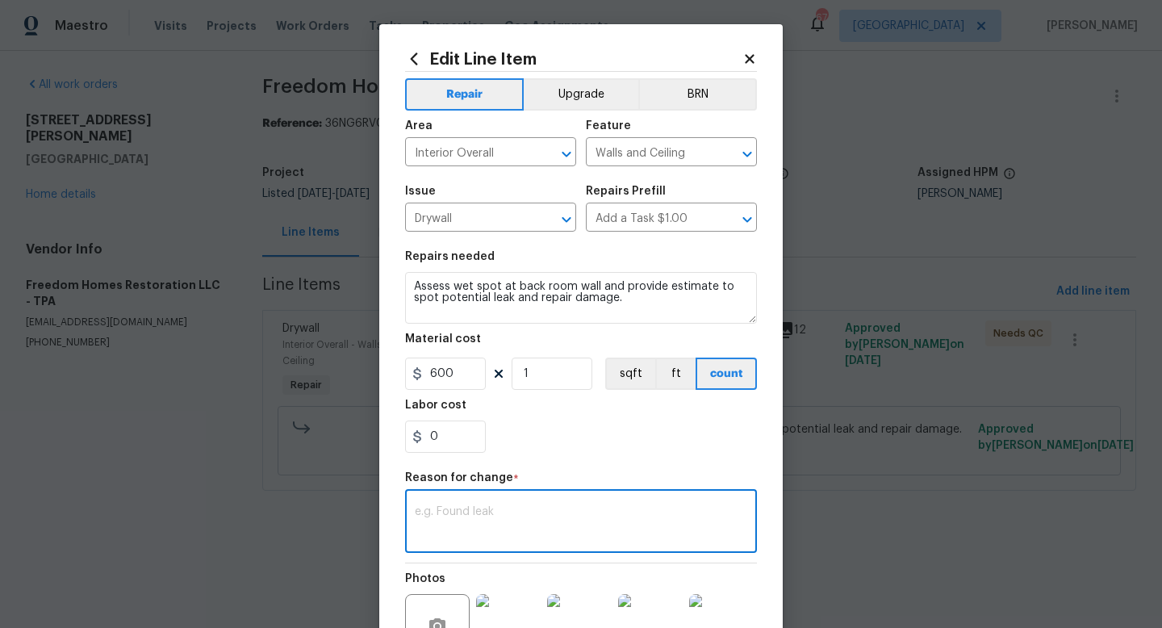
click at [517, 523] on textarea at bounding box center [581, 523] width 332 height 34
type textarea "Estimate received."
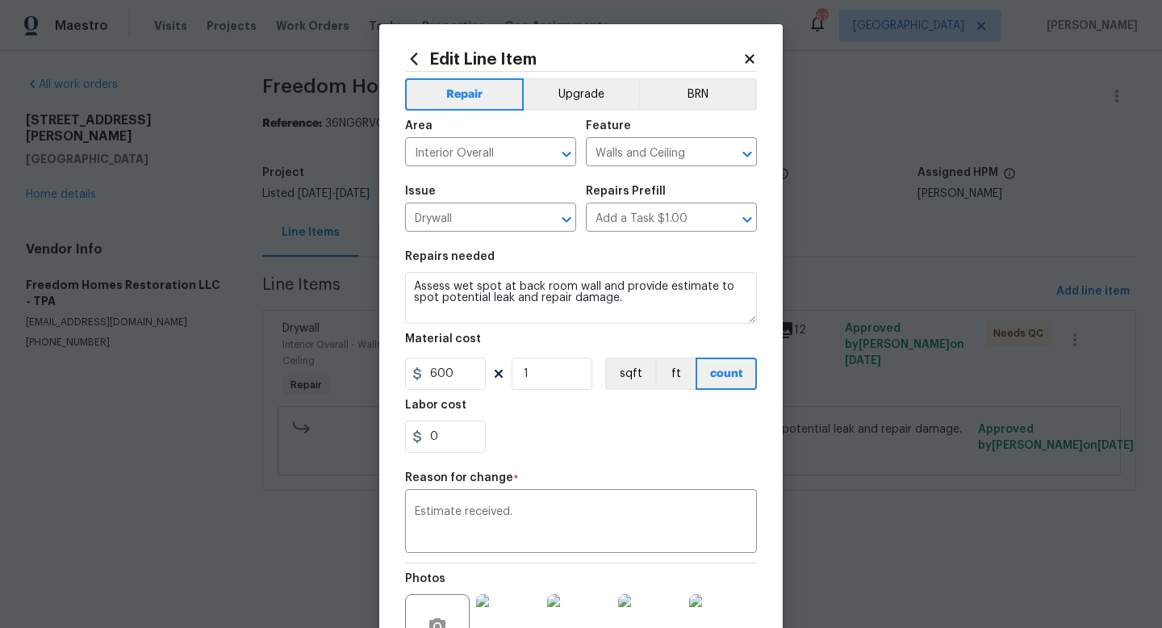
click at [692, 409] on div "Labor cost" at bounding box center [581, 409] width 352 height 21
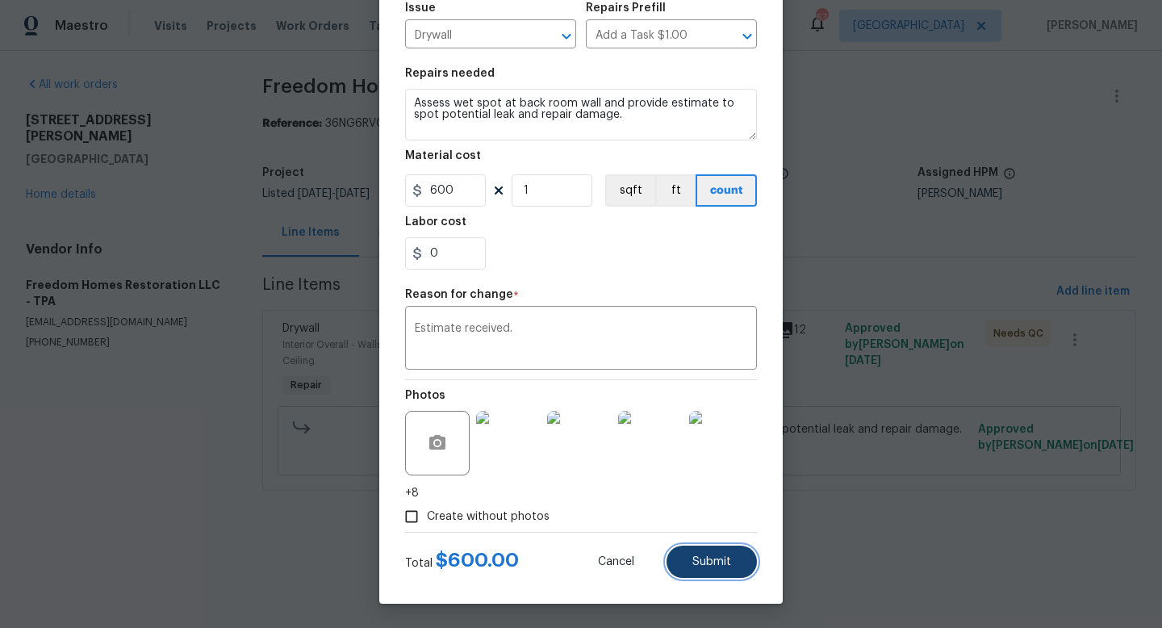
click at [711, 567] on button "Submit" at bounding box center [712, 561] width 90 height 32
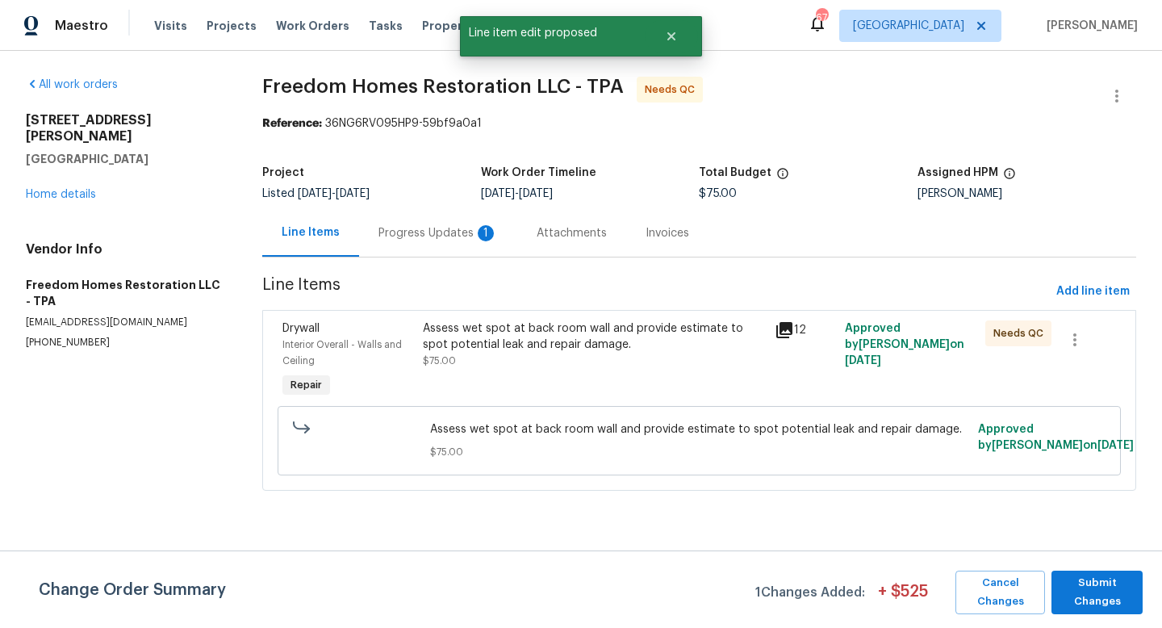
scroll to position [0, 0]
click at [1098, 593] on span "Submit Changes" at bounding box center [1096, 592] width 75 height 37
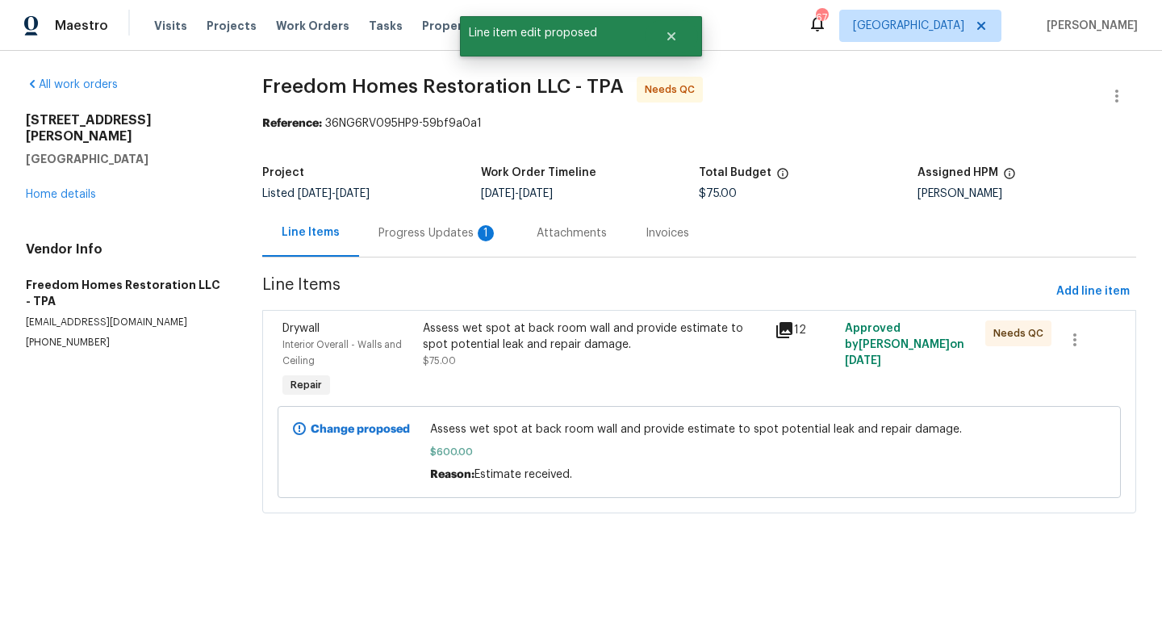
click at [434, 244] on div "Progress Updates 1" at bounding box center [438, 233] width 158 height 48
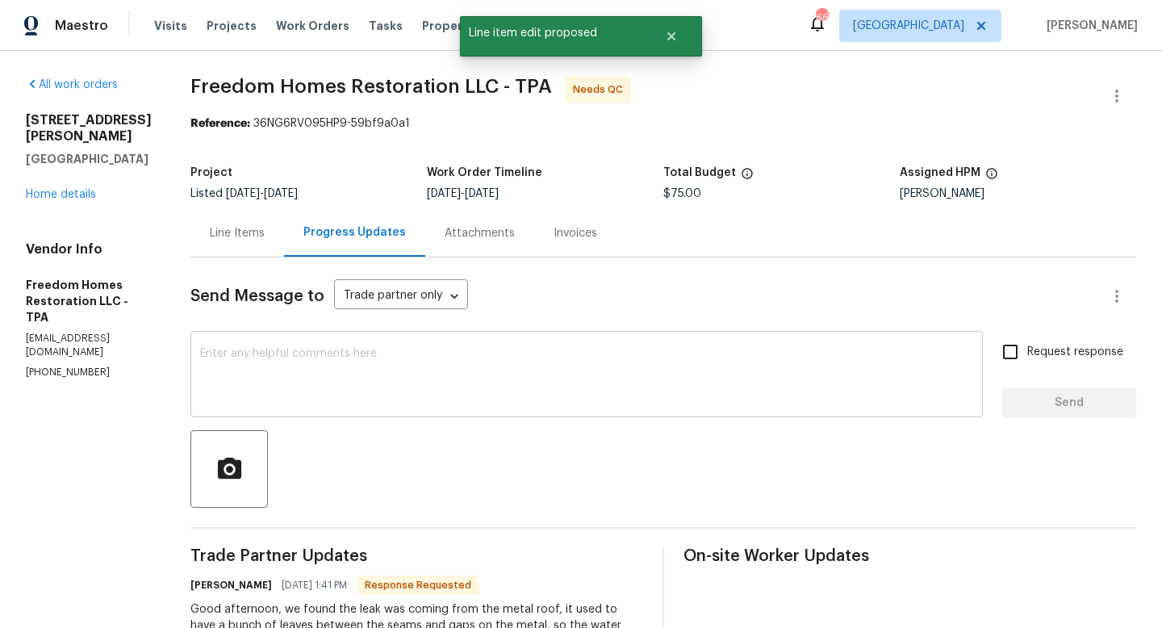
click at [371, 343] on div "x ​" at bounding box center [586, 376] width 792 height 82
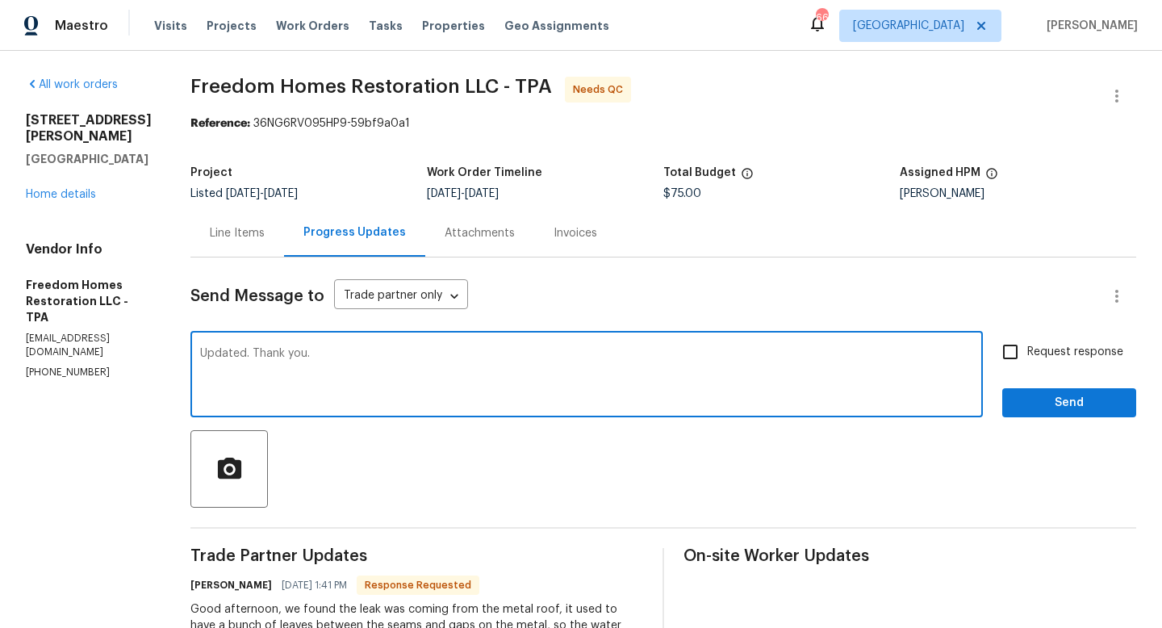
type textarea "Updated. Thank you."
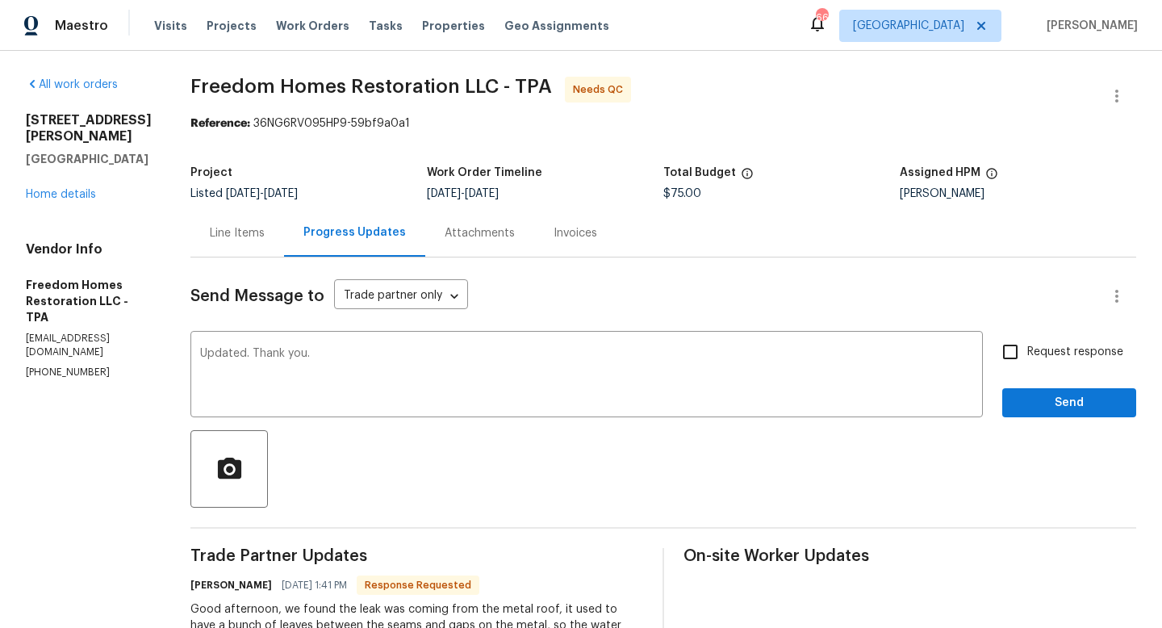
click at [1036, 424] on div "Send Message to Trade partner only Trade partner only ​ Updated. Thank you. x ​…" at bounding box center [663, 487] width 946 height 460
click at [1036, 416] on button "Send" at bounding box center [1069, 403] width 134 height 30
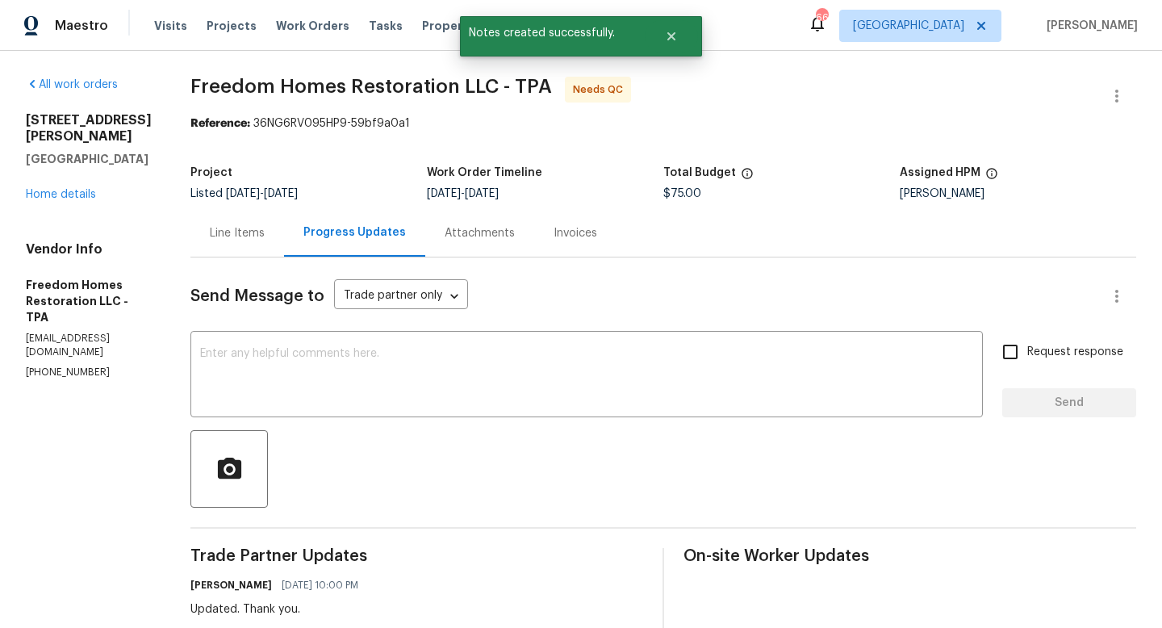
click at [240, 235] on div "Line Items" at bounding box center [237, 233] width 55 height 16
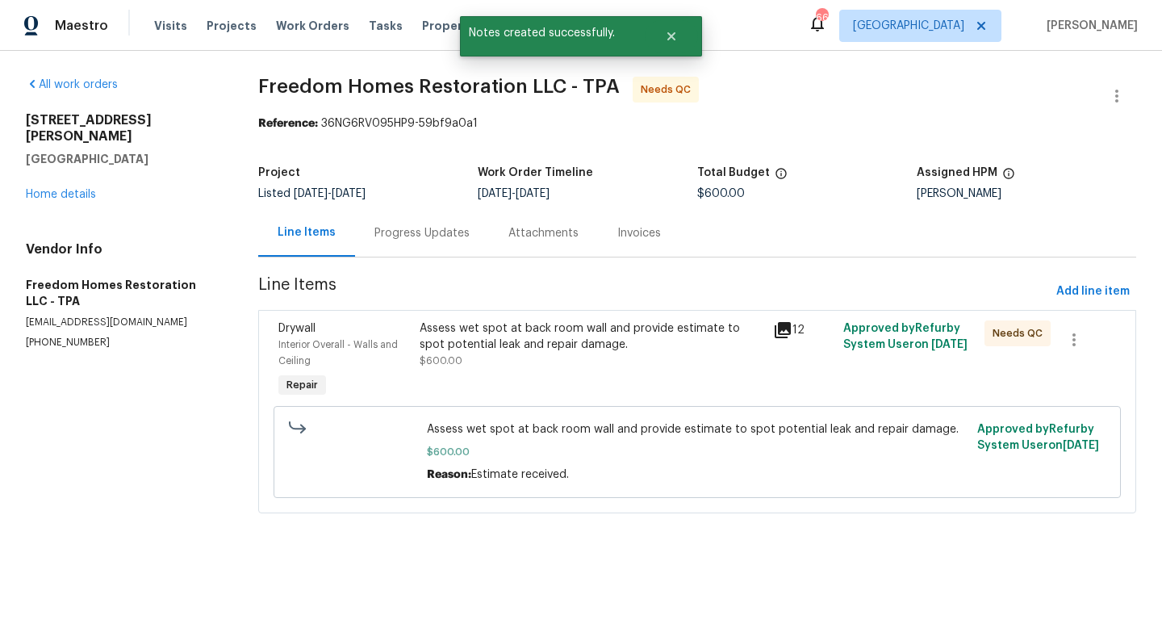
click at [577, 356] on div "Assess wet spot at back room wall and provide estimate to spot potential leak a…" at bounding box center [591, 344] width 343 height 48
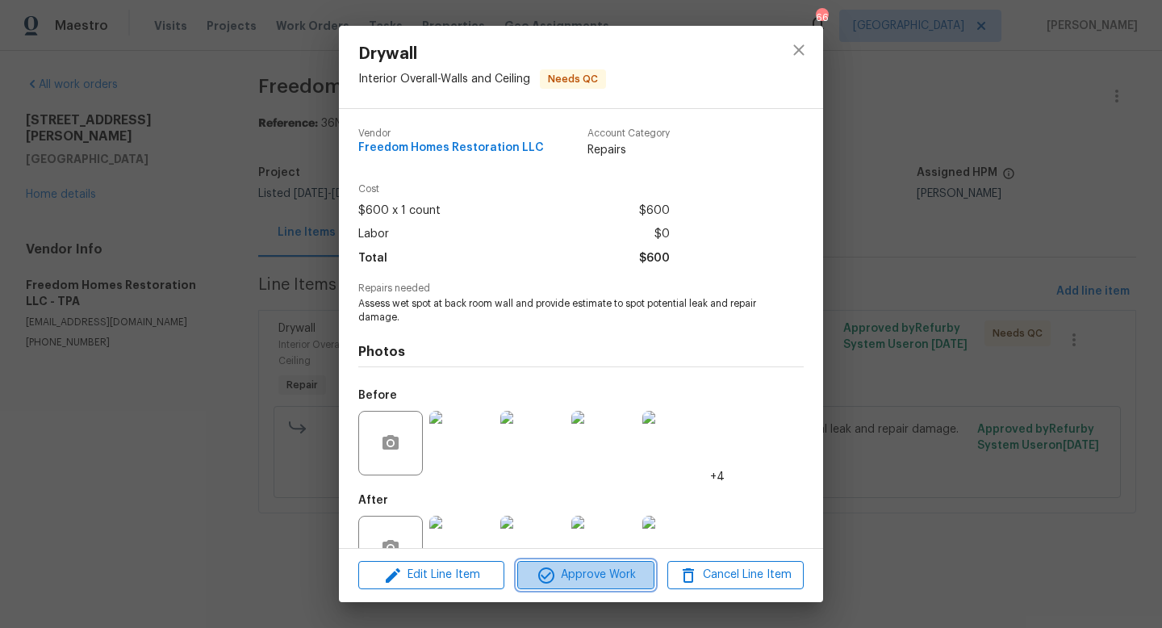
click at [574, 568] on span "Approve Work" at bounding box center [585, 575] width 127 height 20
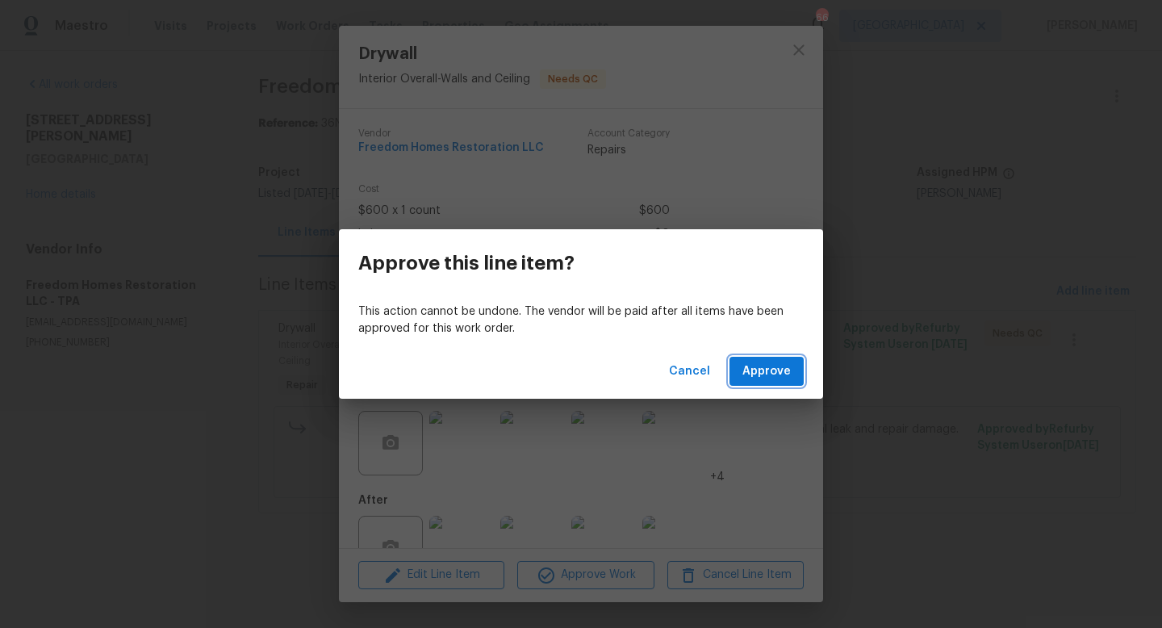
click at [767, 378] on span "Approve" at bounding box center [766, 371] width 48 height 20
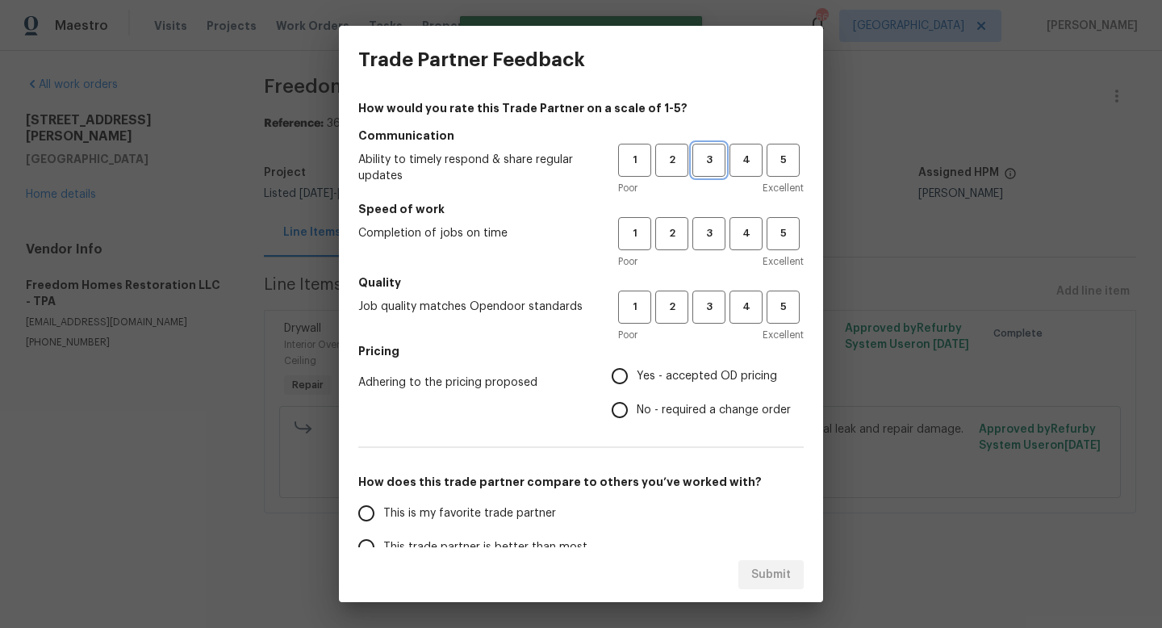
click at [721, 148] on button "3" at bounding box center [708, 160] width 33 height 33
click at [705, 244] on button "3" at bounding box center [708, 233] width 33 height 33
click at [705, 310] on span "3" at bounding box center [709, 307] width 30 height 19
click at [676, 374] on span "Yes - accepted OD pricing" at bounding box center [707, 376] width 140 height 17
click at [637, 374] on input "Yes - accepted OD pricing" at bounding box center [620, 376] width 34 height 34
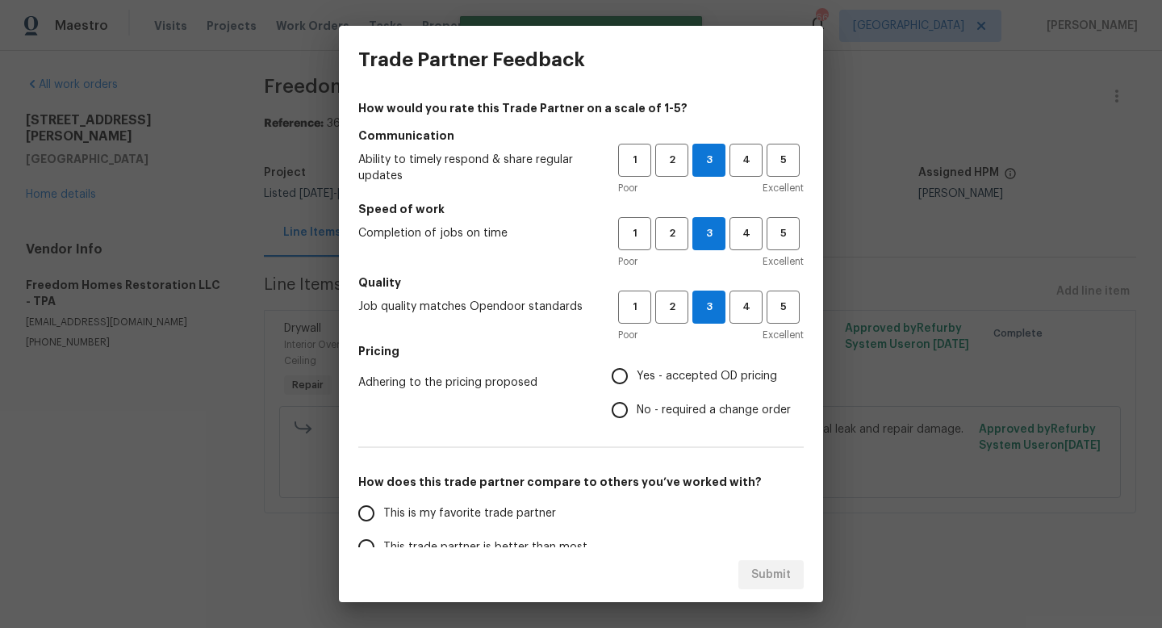
radio input "true"
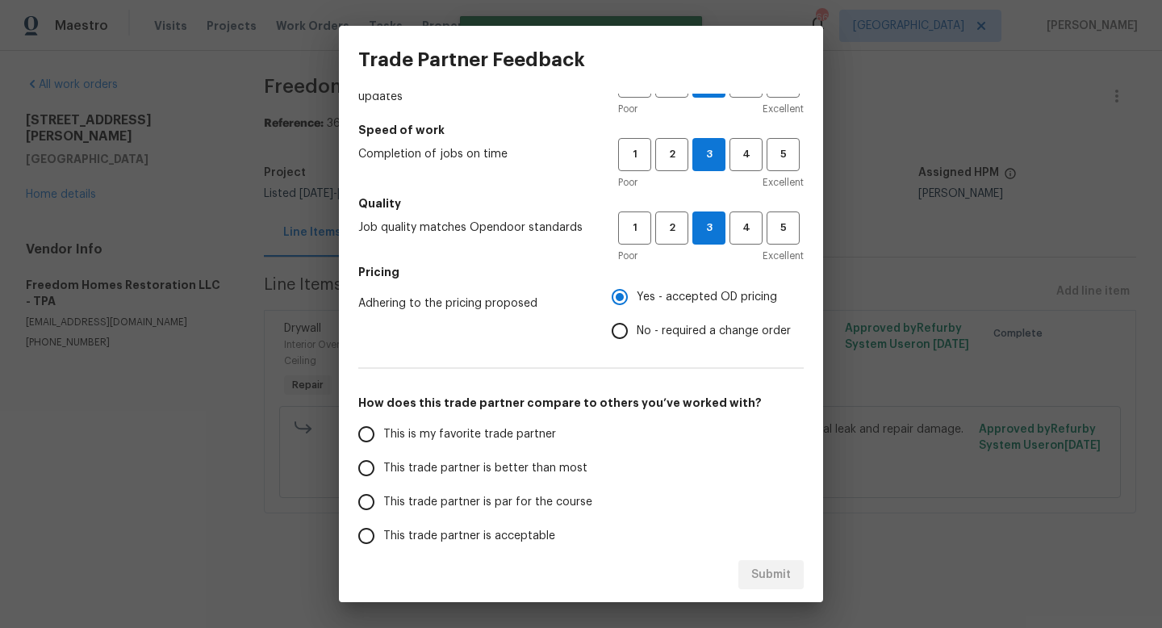
scroll to position [104, 0]
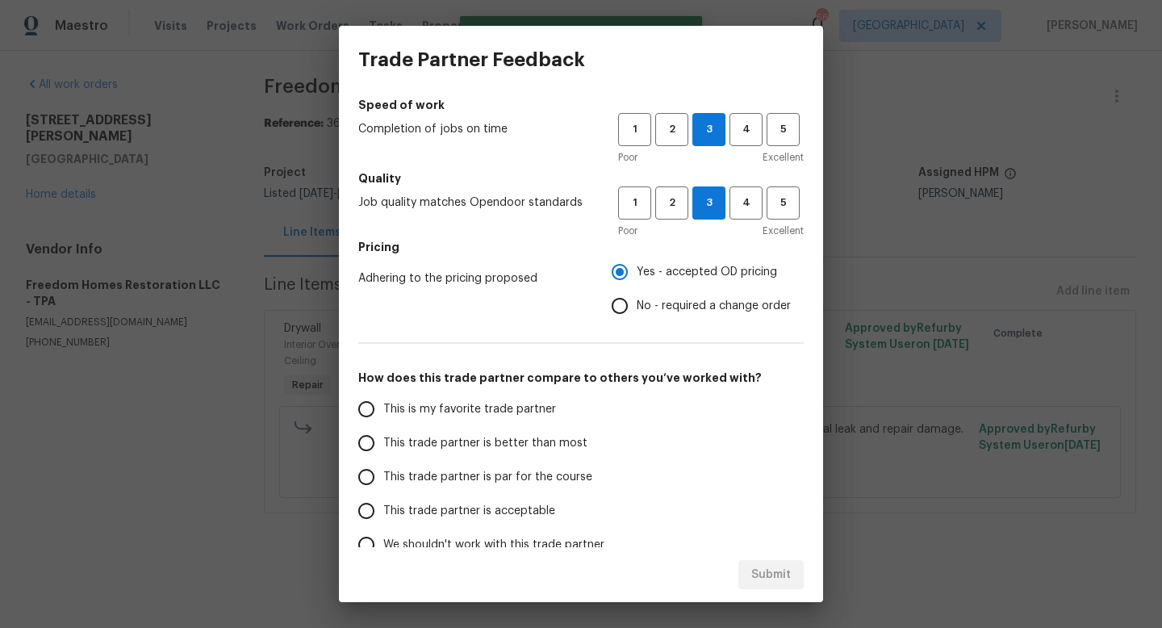
click at [501, 478] on span "This trade partner is par for the course" at bounding box center [487, 477] width 209 height 17
click at [383, 478] on input "This trade partner is par for the course" at bounding box center [366, 477] width 34 height 34
click at [777, 579] on span "Submit" at bounding box center [771, 575] width 40 height 20
radio input "true"
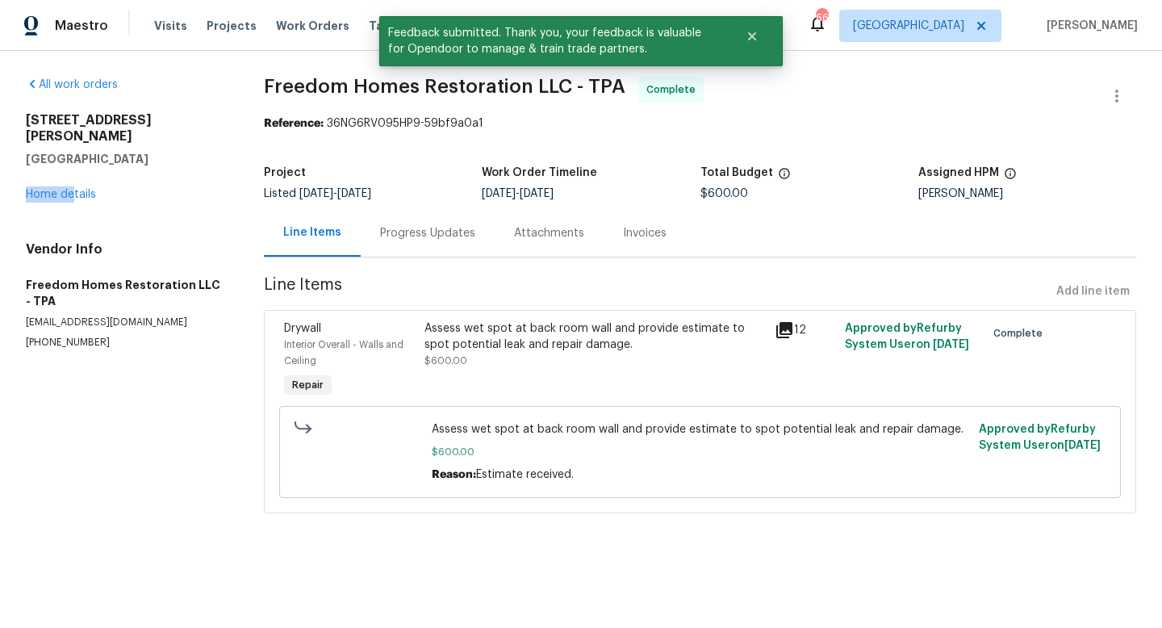
click at [73, 169] on div "8812 Bayaud Dr Tampa, FL 33626 Home details" at bounding box center [125, 157] width 199 height 90
click at [73, 189] on link "Home details" at bounding box center [61, 194] width 70 height 11
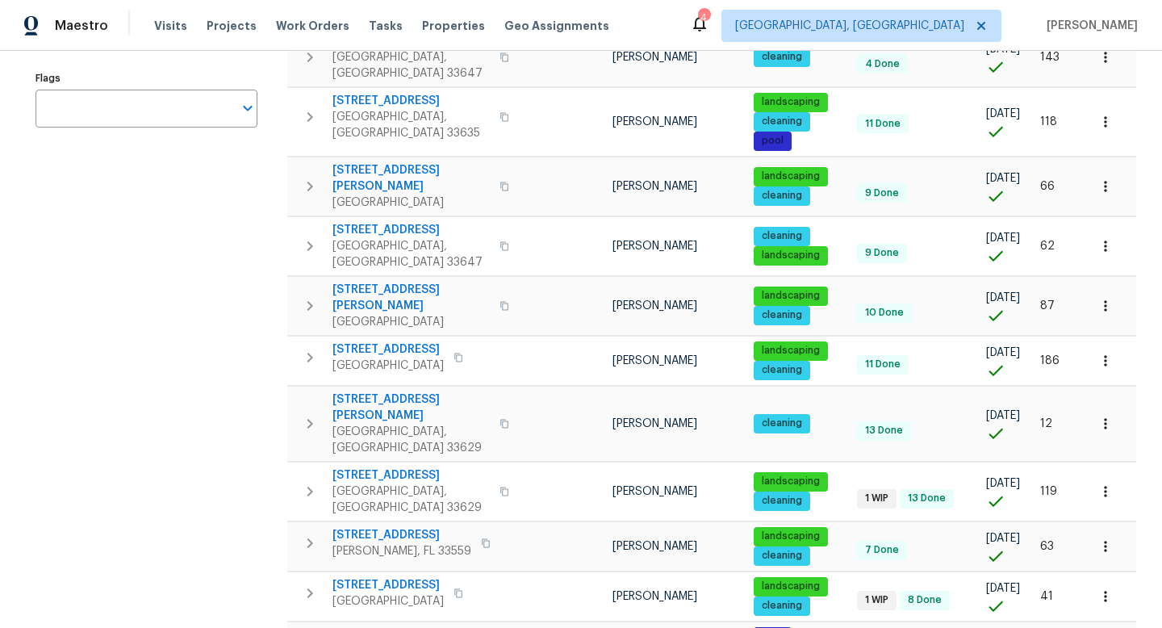
scroll to position [322, 0]
